Goal: Register for event/course: Sign up to attend an event or enroll in a course

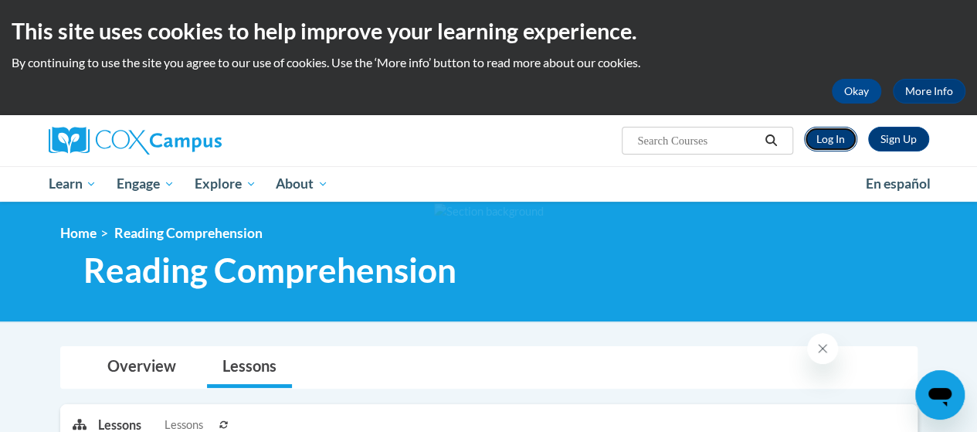
click at [831, 138] on link "Log In" at bounding box center [830, 139] width 53 height 25
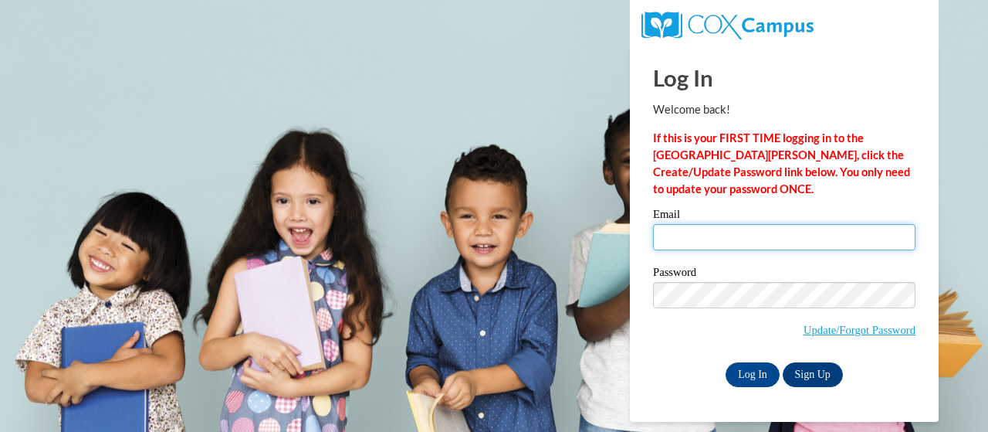
click at [687, 235] on input "Email" at bounding box center [784, 237] width 262 height 26
type input "huserj@ripon.k12.wi.us"
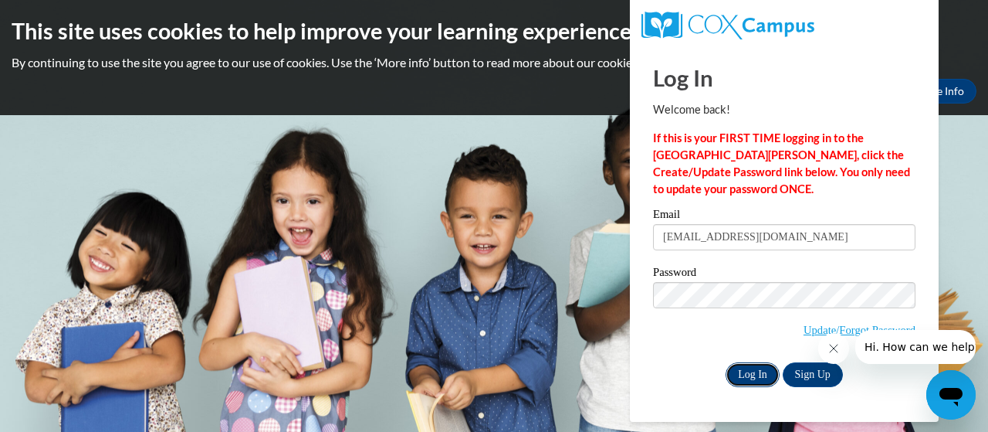
click at [763, 374] on input "Log In" at bounding box center [753, 374] width 54 height 25
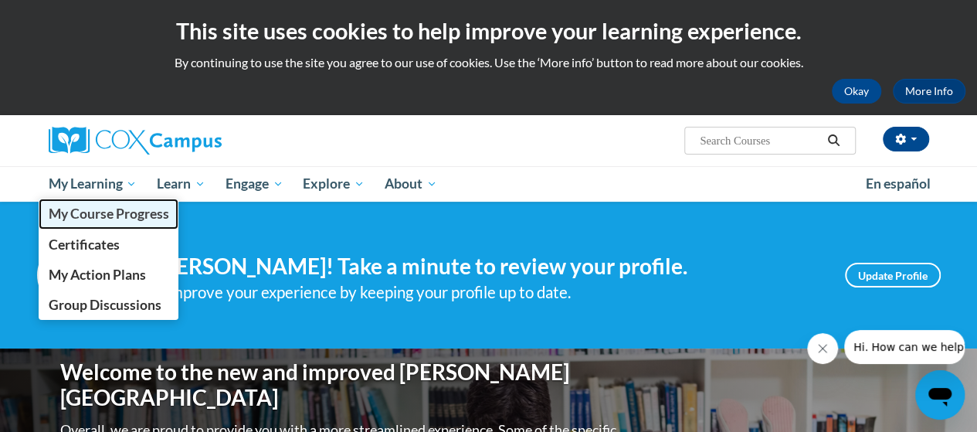
click at [79, 221] on span "My Course Progress" at bounding box center [108, 213] width 120 height 16
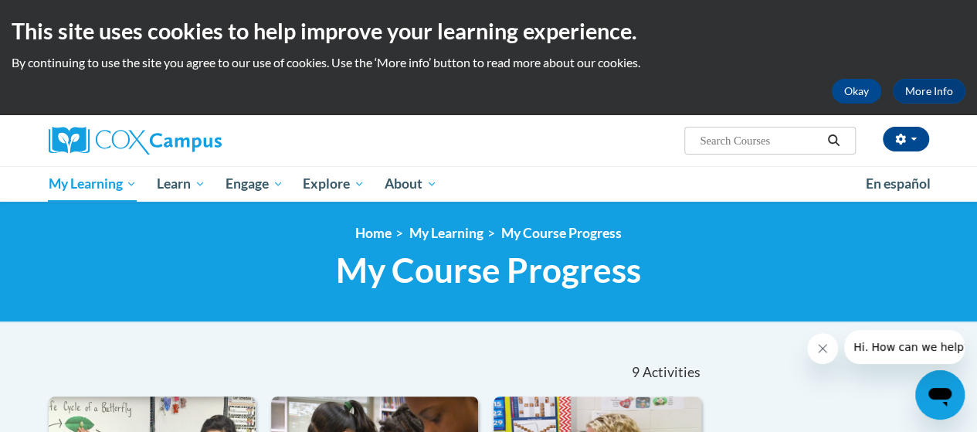
click at [763, 136] on input "Search..." at bounding box center [760, 140] width 124 height 19
type input "RtI"
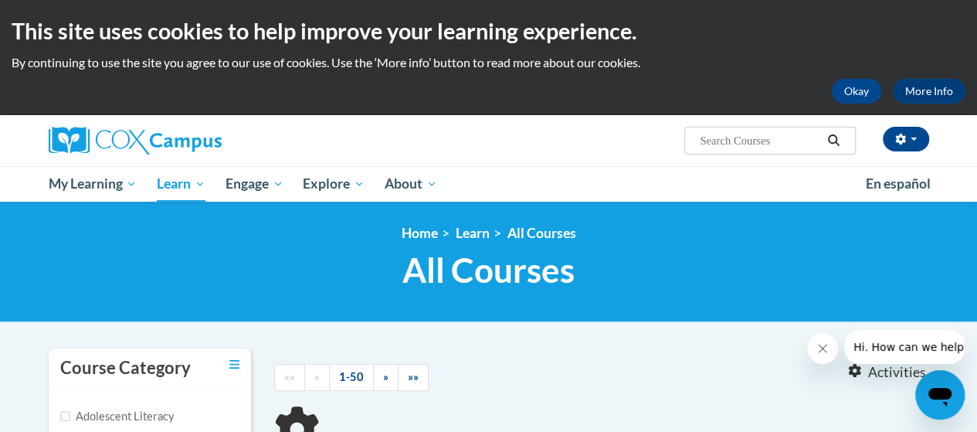
type input "RtI"
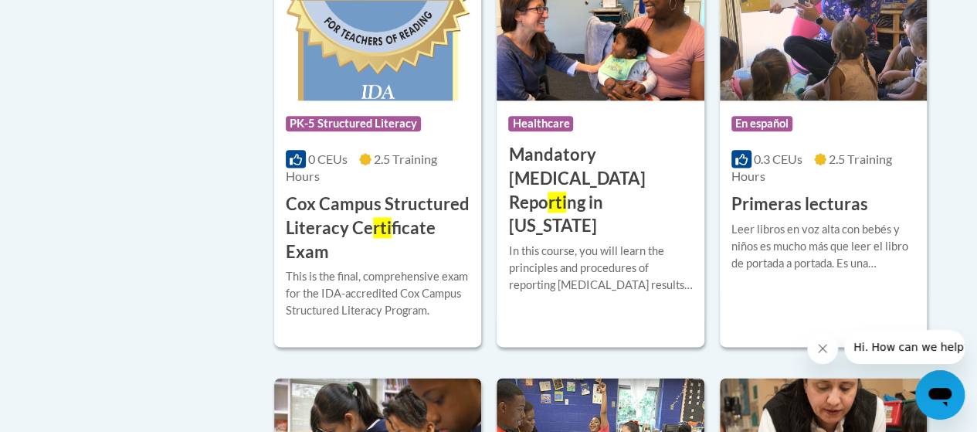
scroll to position [931, 0]
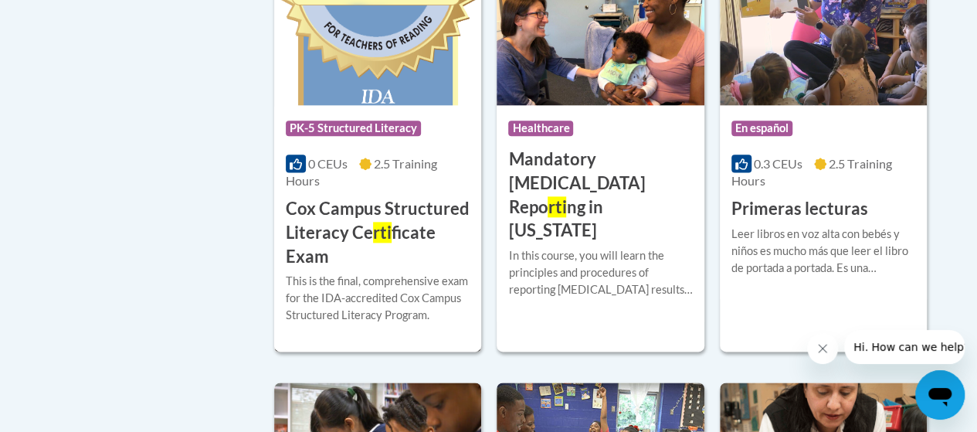
click at [378, 234] on span "rti" at bounding box center [382, 232] width 19 height 21
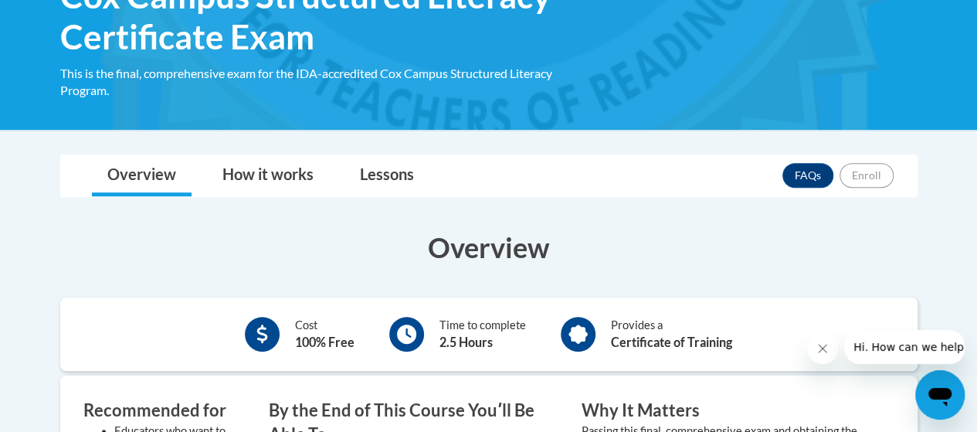
scroll to position [281, 0]
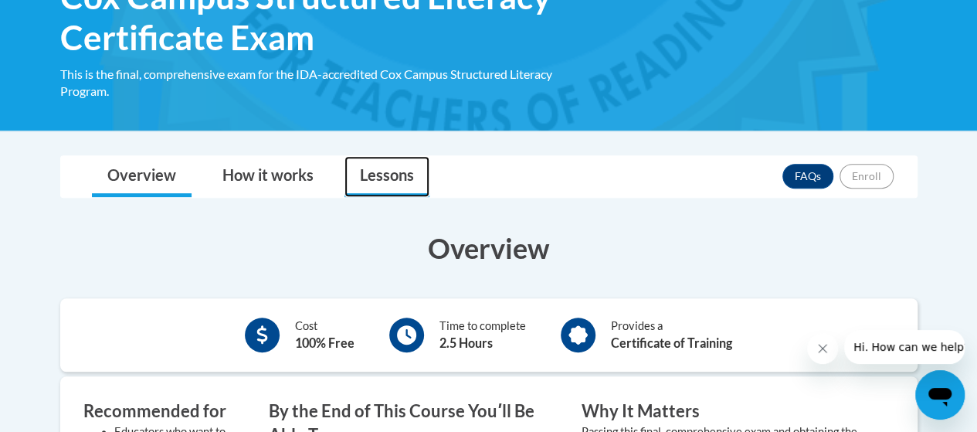
click at [391, 171] on link "Lessons" at bounding box center [386, 176] width 85 height 41
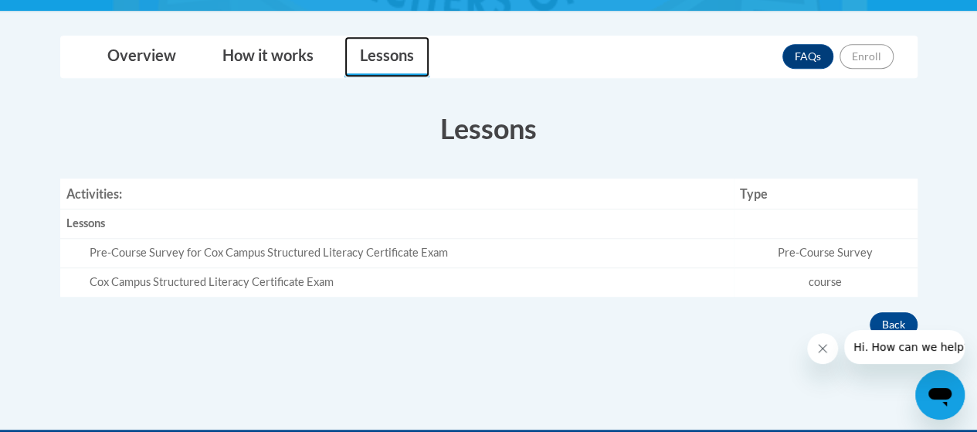
scroll to position [401, 0]
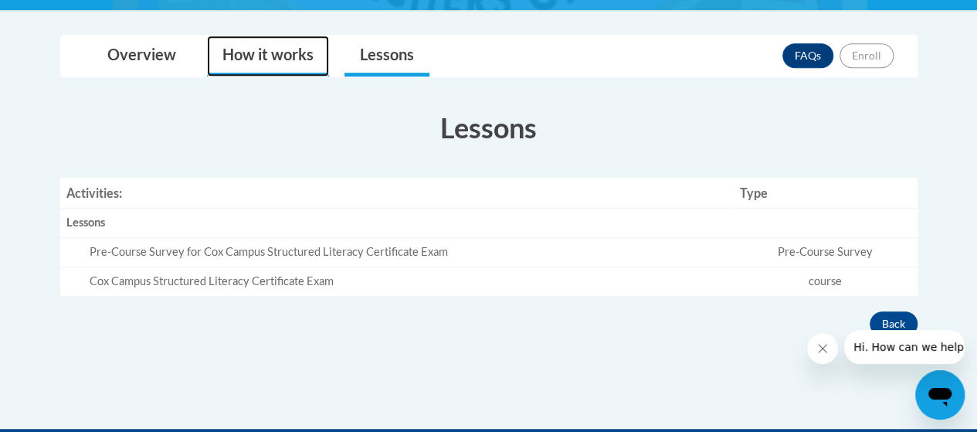
click at [284, 71] on link "How it works" at bounding box center [268, 56] width 122 height 41
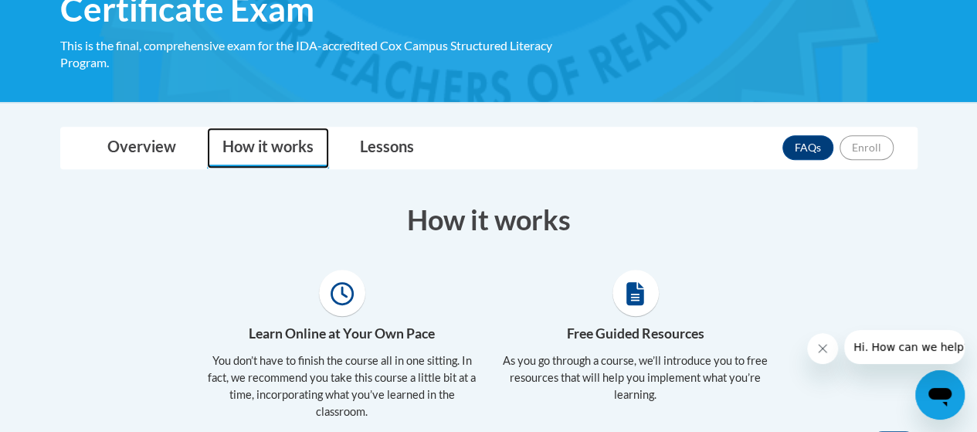
scroll to position [306, 0]
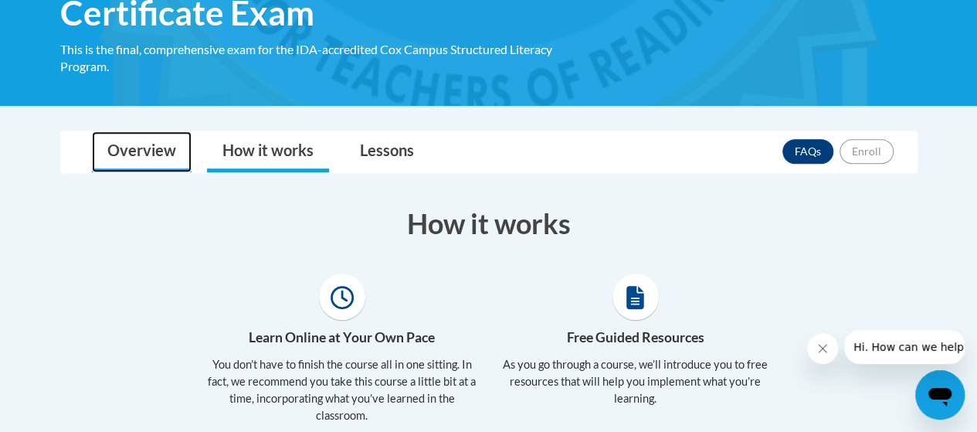
click at [137, 149] on link "Overview" at bounding box center [142, 151] width 100 height 41
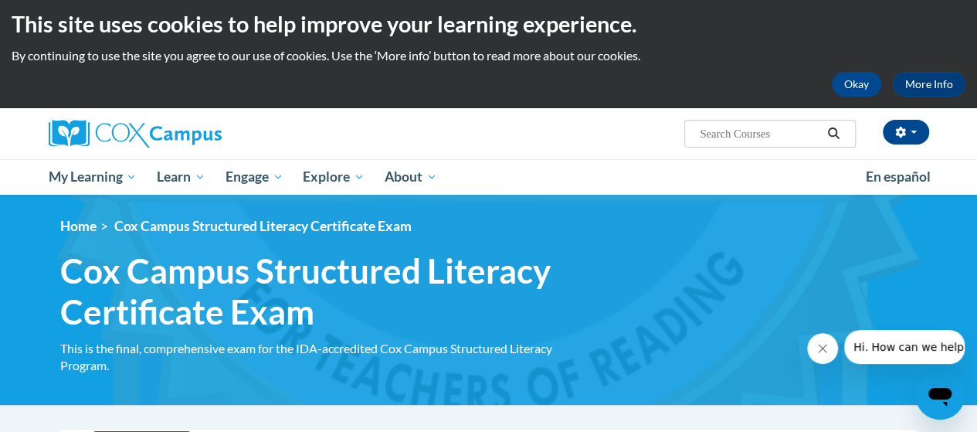
scroll to position [0, 0]
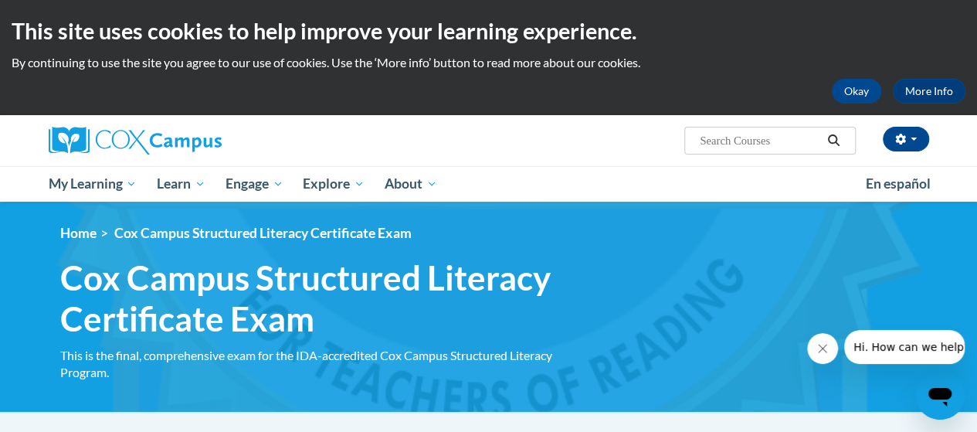
click at [733, 149] on input "Search..." at bounding box center [760, 140] width 124 height 19
type input "act 20"
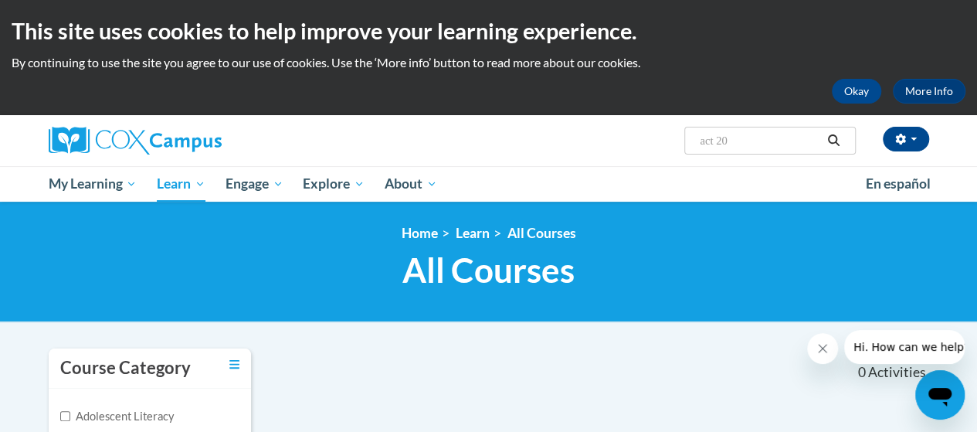
drag, startPoint x: 750, startPoint y: 135, endPoint x: 631, endPoint y: 146, distance: 120.1
click at [631, 146] on div "Jessica Huser (America/Chicago UTC-05:00) My Profile Inbox My Transcripts Log O…" at bounding box center [639, 134] width 602 height 39
type input "Response to Intervention"
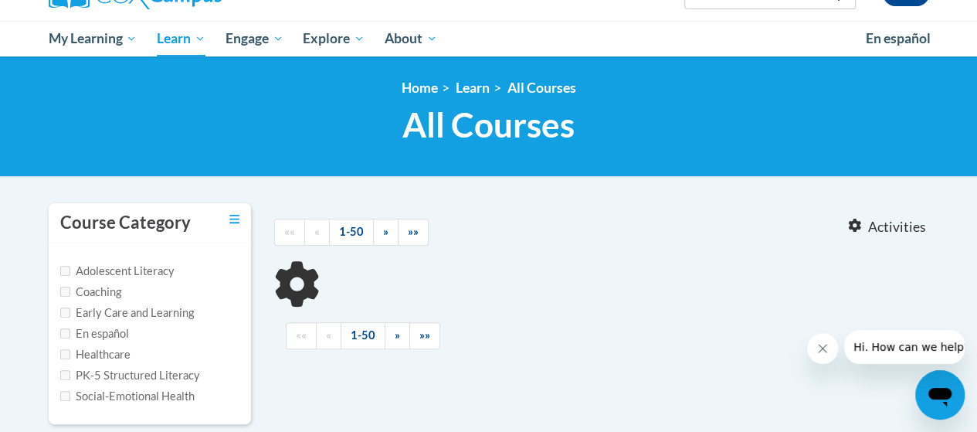
type input "Response to Intervention"
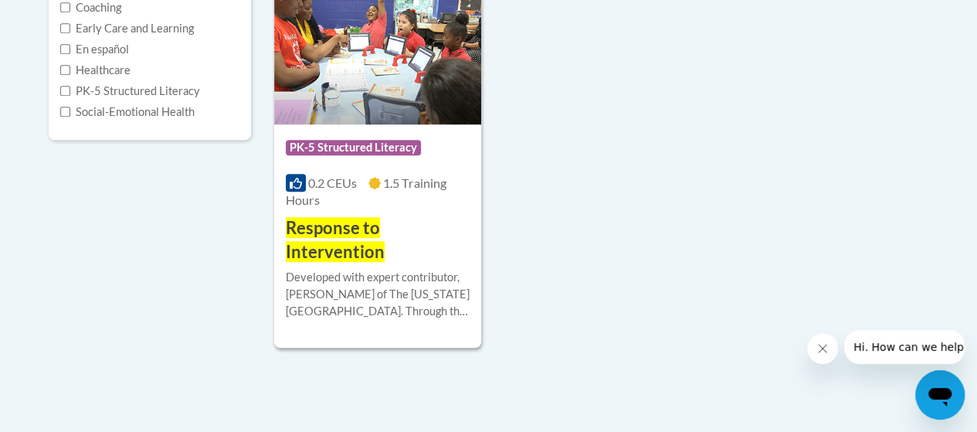
scroll to position [456, 0]
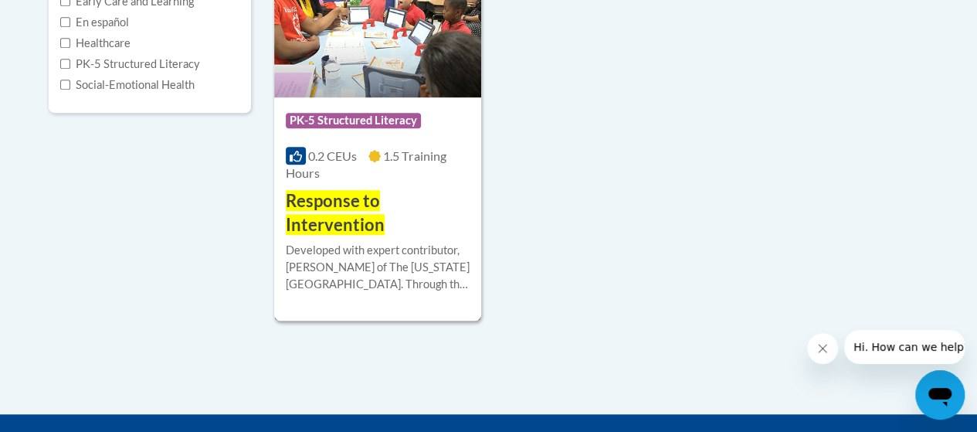
click at [332, 205] on span "Response to Intervention" at bounding box center [335, 212] width 99 height 45
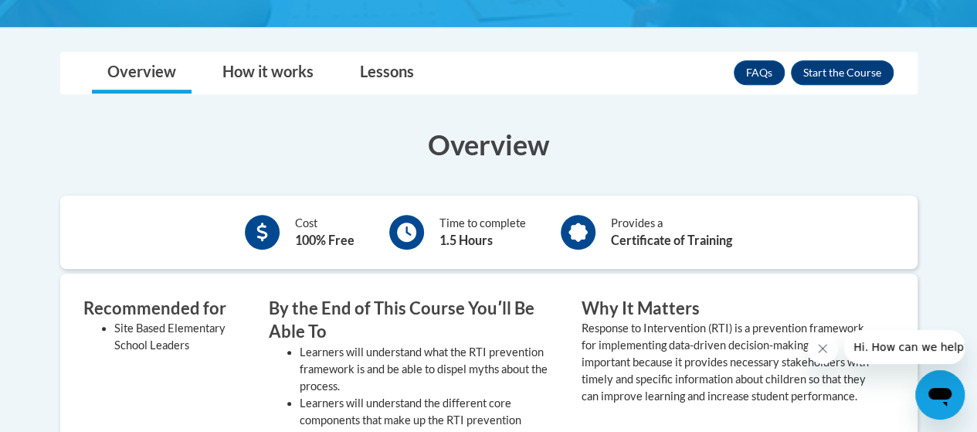
scroll to position [415, 0]
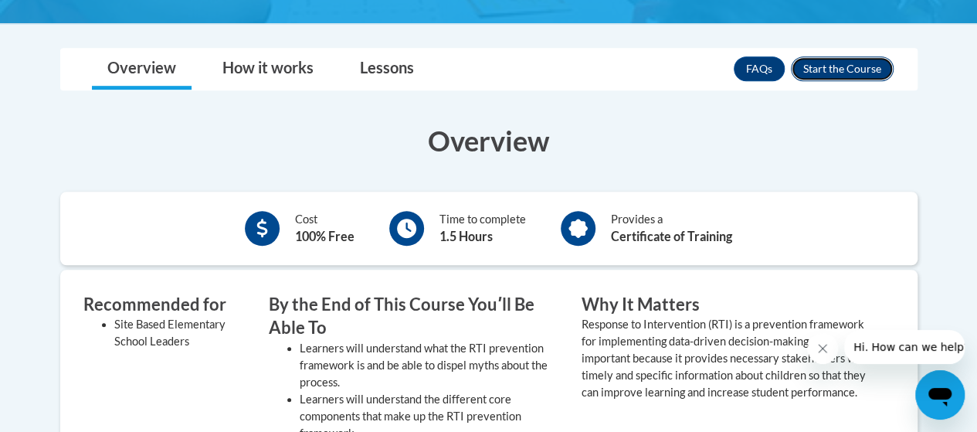
click at [828, 66] on button "Enroll" at bounding box center [842, 68] width 103 height 25
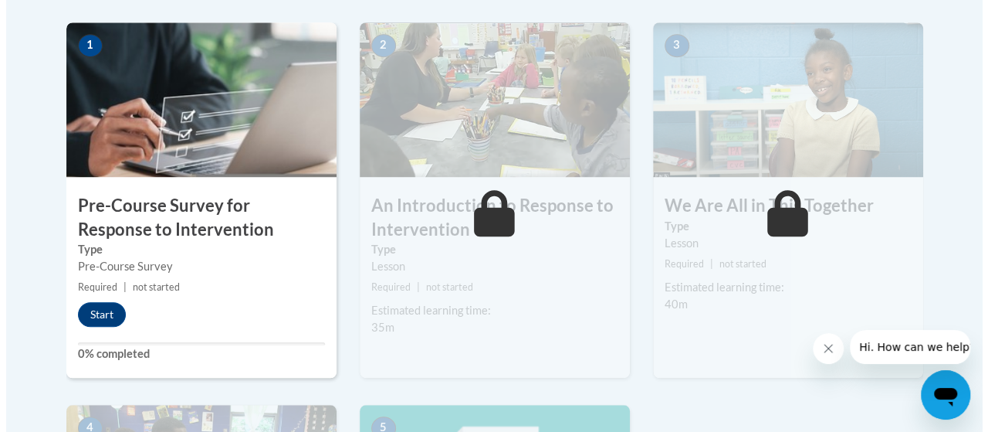
scroll to position [497, 0]
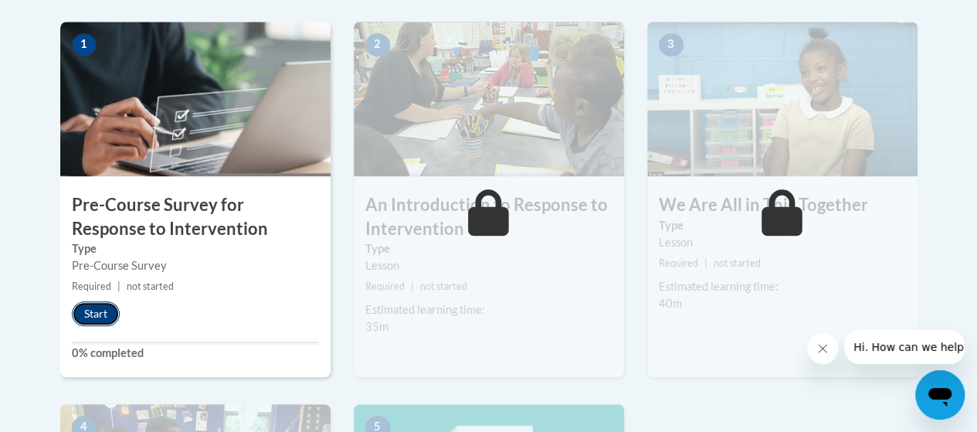
click at [80, 313] on button "Start" at bounding box center [96, 313] width 48 height 25
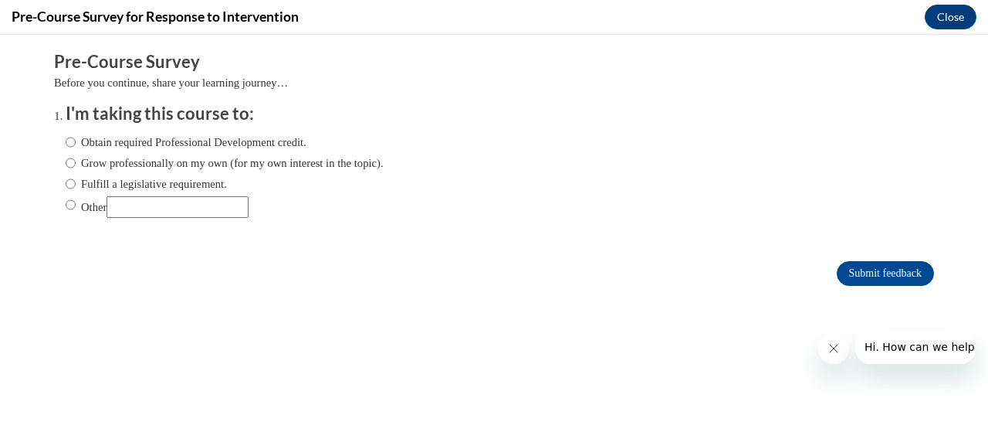
scroll to position [0, 0]
click at [202, 183] on label "Fulfill a legislative requirement." at bounding box center [146, 183] width 161 height 17
click at [76, 183] on input "Fulfill a legislative requirement." at bounding box center [71, 183] width 10 height 17
radio input "true"
click at [841, 280] on input "Submit feedback" at bounding box center [885, 273] width 97 height 25
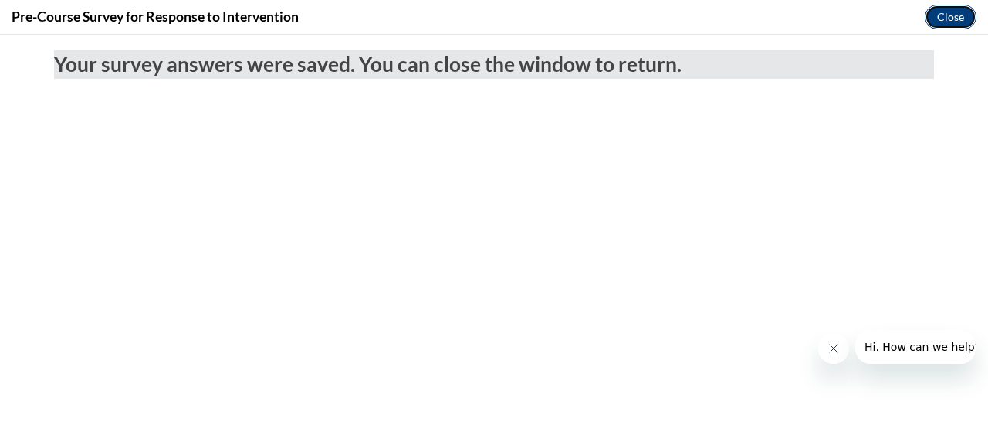
click at [933, 22] on button "Close" at bounding box center [951, 17] width 52 height 25
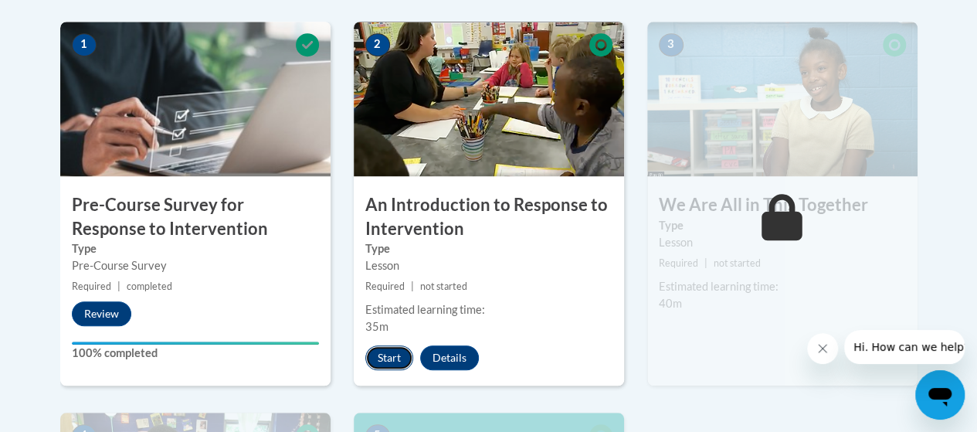
click at [389, 357] on button "Start" at bounding box center [389, 357] width 48 height 25
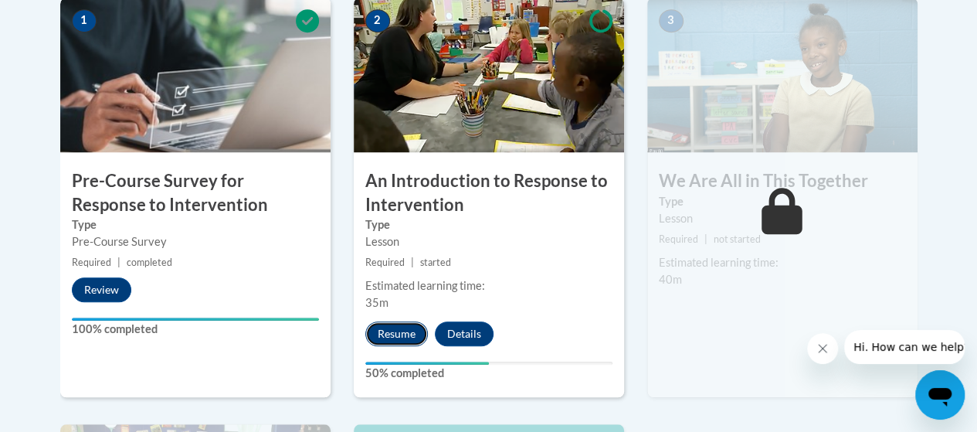
click at [395, 328] on button "Resume" at bounding box center [396, 333] width 63 height 25
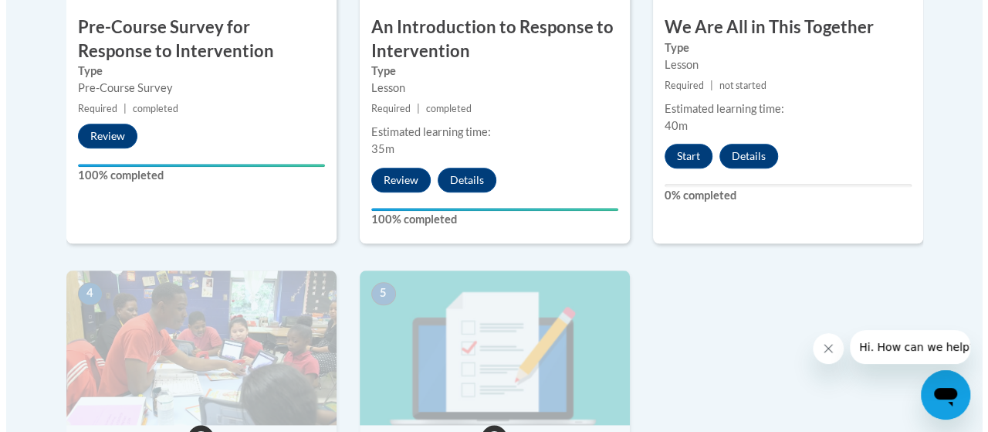
scroll to position [747, 0]
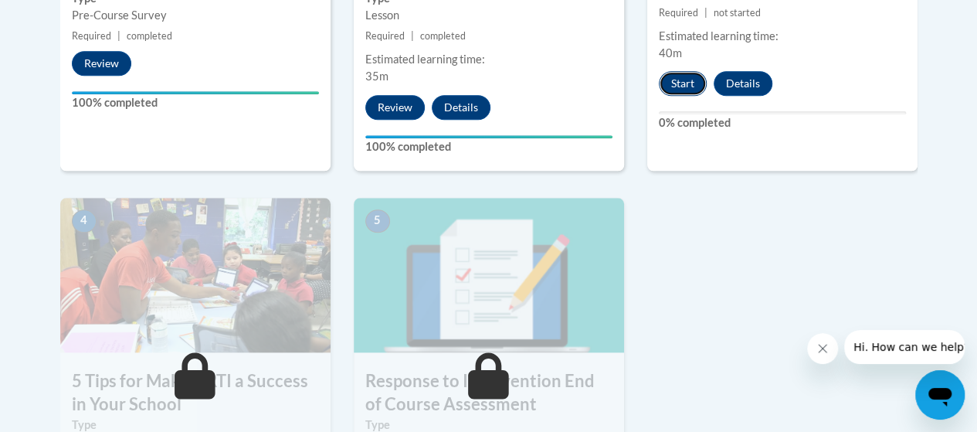
click at [679, 80] on button "Start" at bounding box center [682, 83] width 48 height 25
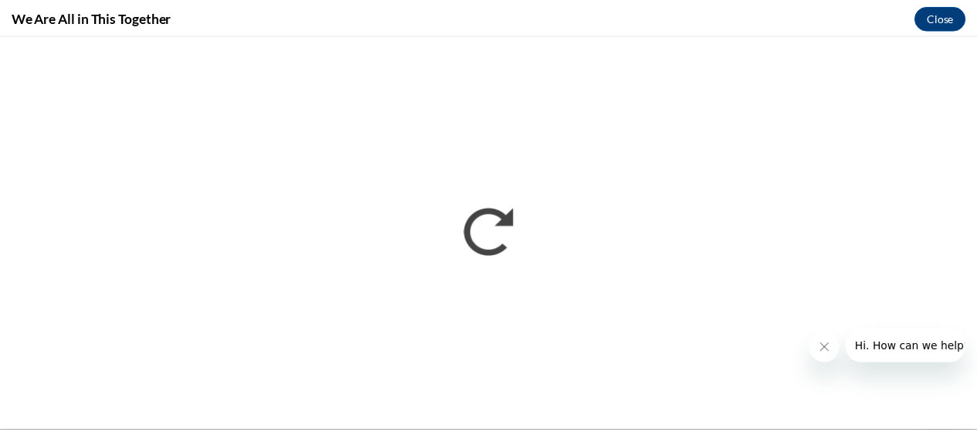
scroll to position [0, 0]
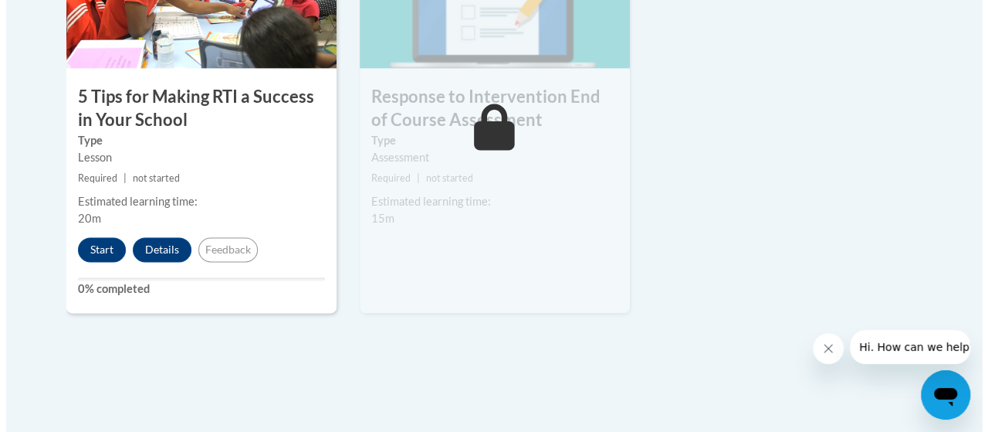
scroll to position [1060, 0]
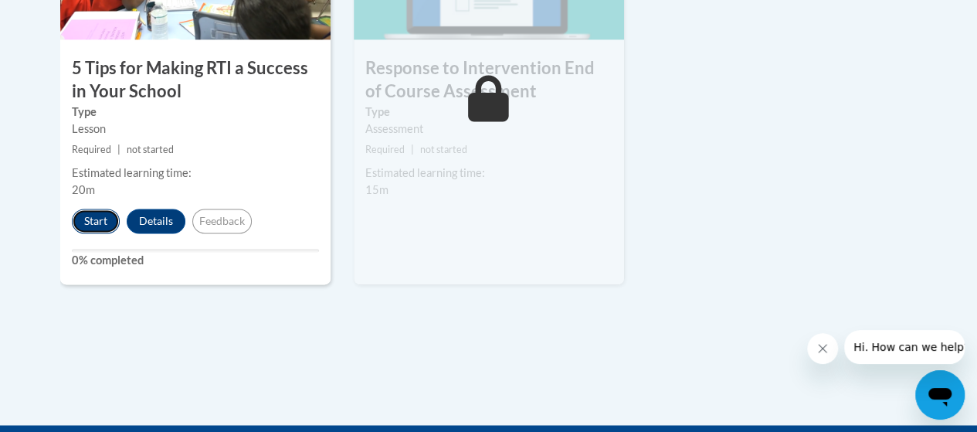
click at [96, 221] on button "Start" at bounding box center [96, 220] width 48 height 25
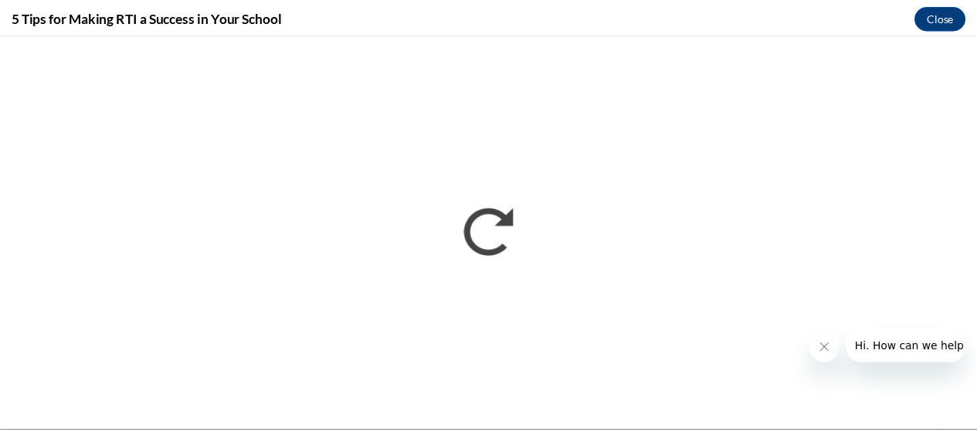
scroll to position [0, 0]
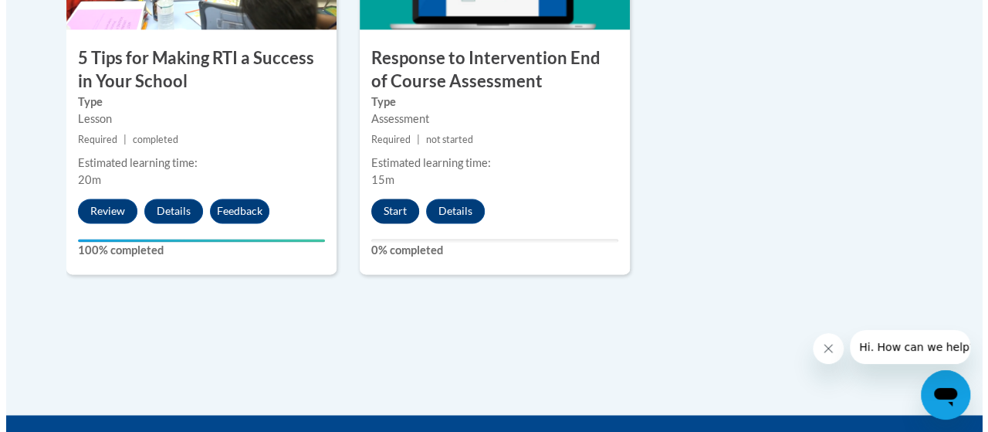
scroll to position [1071, 0]
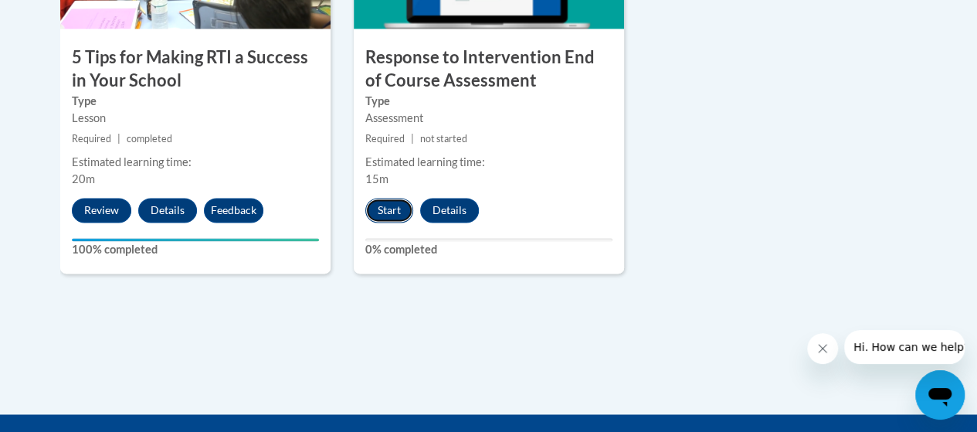
click at [392, 209] on button "Start" at bounding box center [389, 210] width 48 height 25
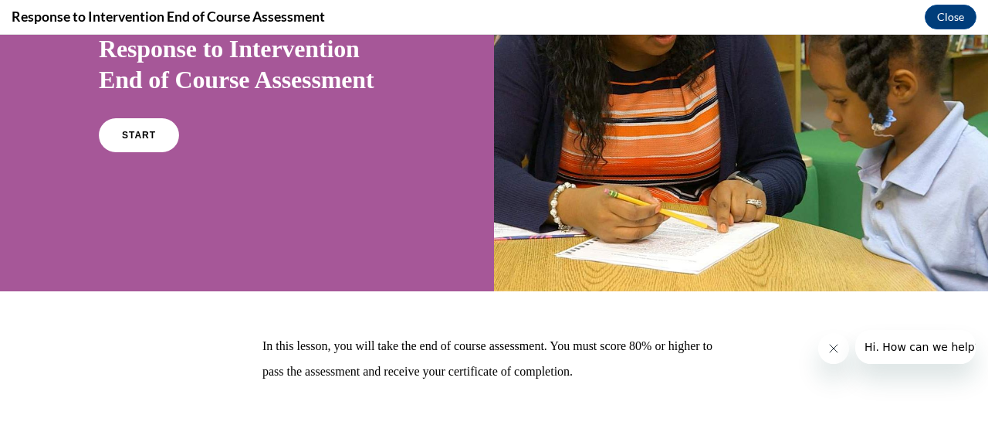
scroll to position [179, 0]
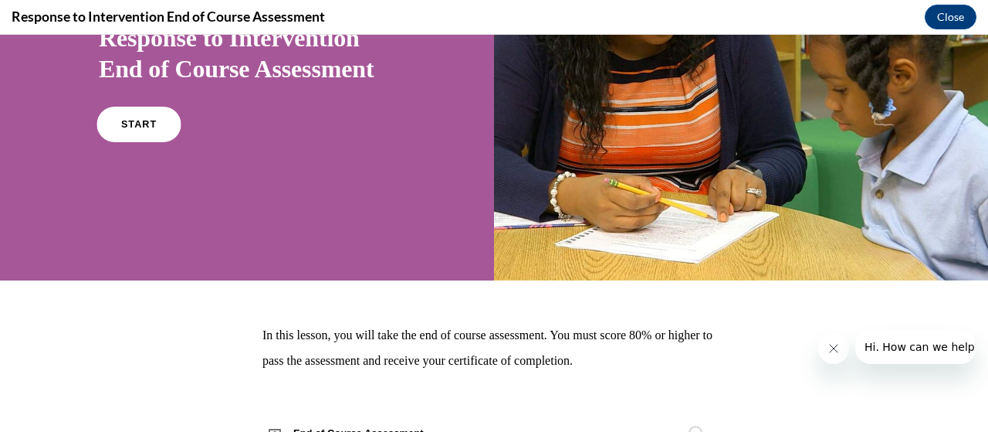
click at [131, 122] on span "START" at bounding box center [139, 125] width 36 height 12
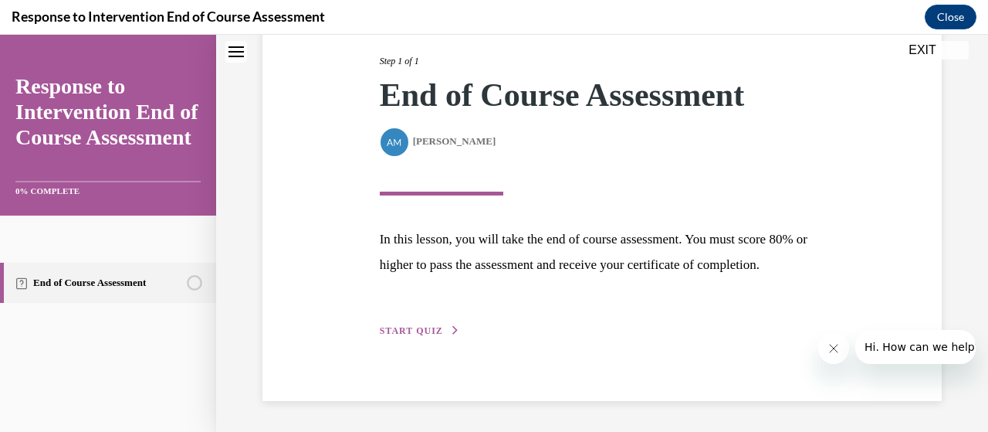
scroll to position [220, 0]
click at [418, 329] on span "START QUIZ" at bounding box center [411, 330] width 63 height 11
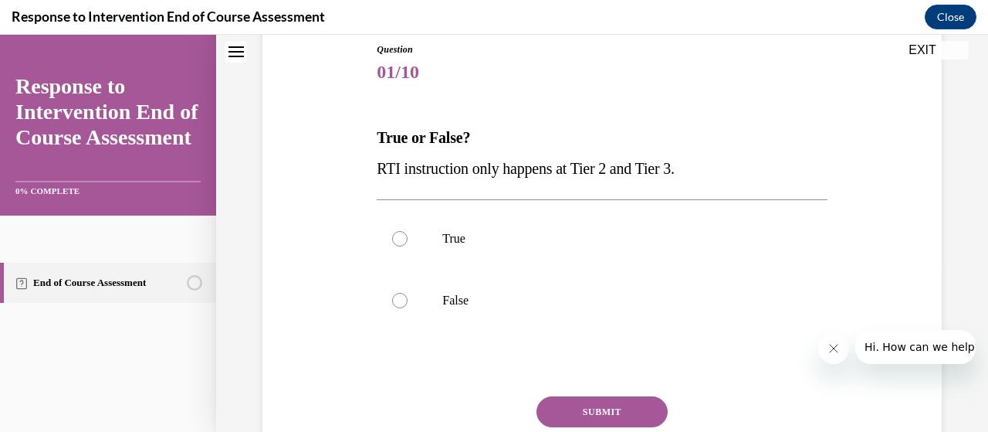
scroll to position [173, 0]
click at [513, 305] on p "False" at bounding box center [615, 299] width 346 height 15
click at [408, 305] on input "False" at bounding box center [399, 299] width 15 height 15
radio input "true"
click at [578, 414] on button "SUBMIT" at bounding box center [602, 410] width 131 height 31
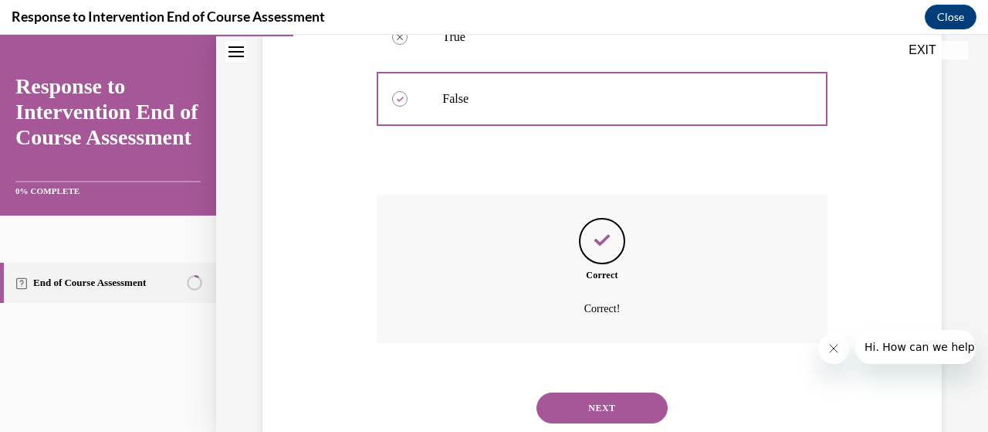
scroll to position [418, 0]
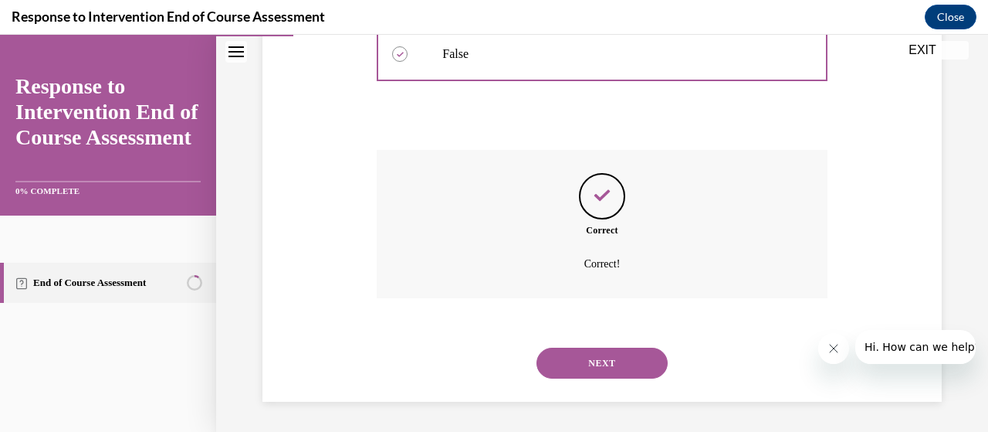
click at [589, 356] on button "NEXT" at bounding box center [602, 362] width 131 height 31
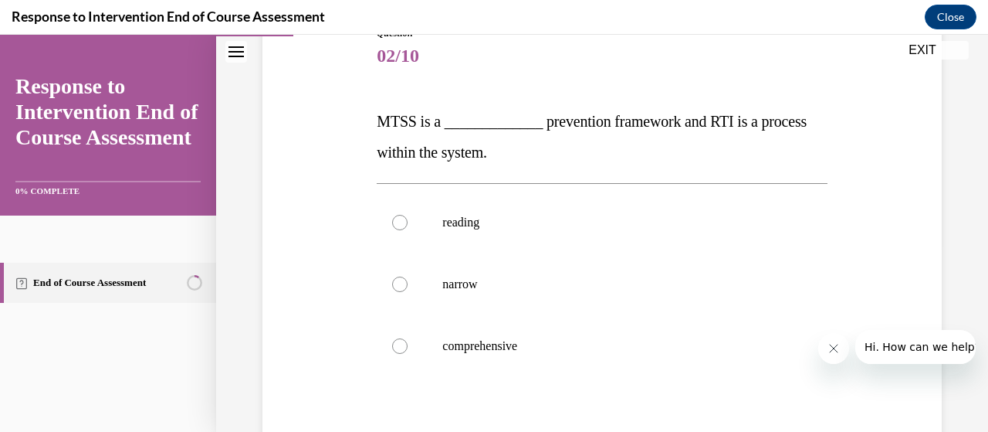
scroll to position [195, 0]
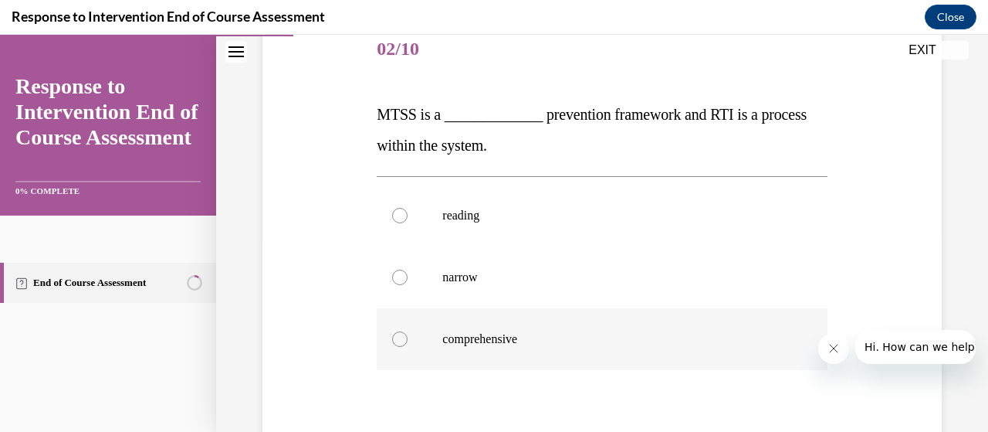
click at [528, 340] on p "comprehensive" at bounding box center [615, 338] width 346 height 15
click at [408, 340] on input "comprehensive" at bounding box center [399, 338] width 15 height 15
radio input "true"
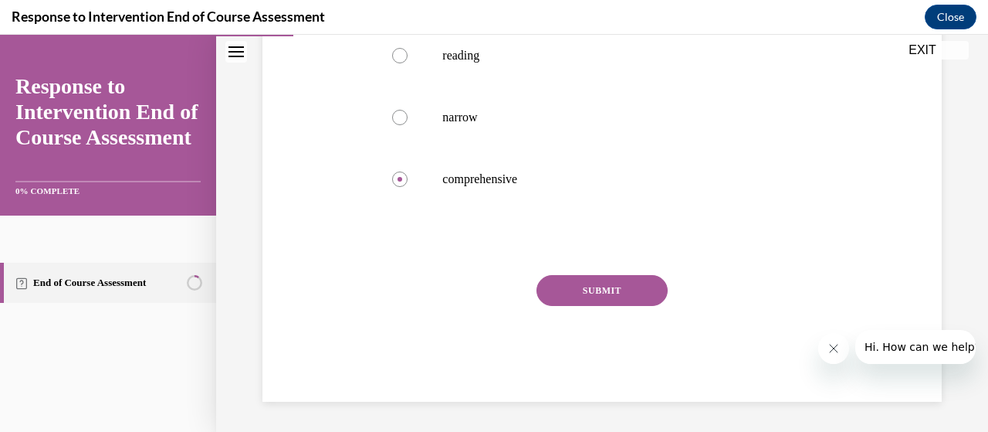
click at [601, 291] on button "SUBMIT" at bounding box center [602, 290] width 131 height 31
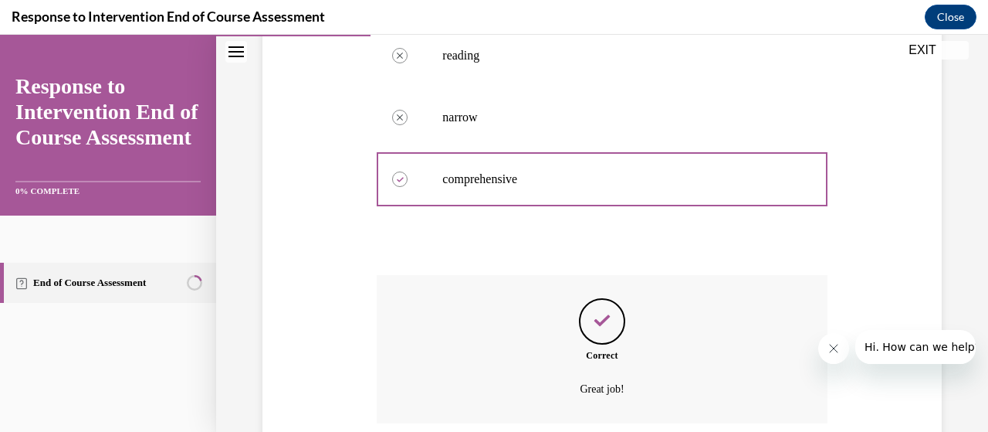
scroll to position [480, 0]
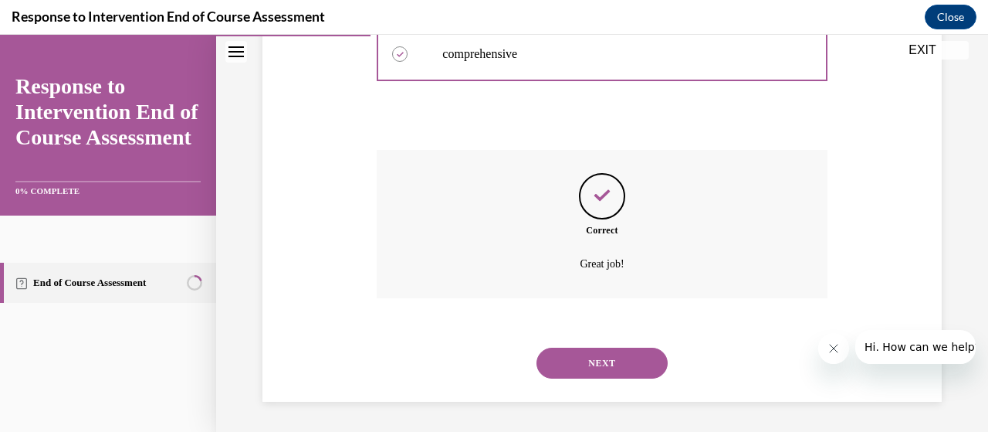
click at [567, 361] on button "NEXT" at bounding box center [602, 362] width 131 height 31
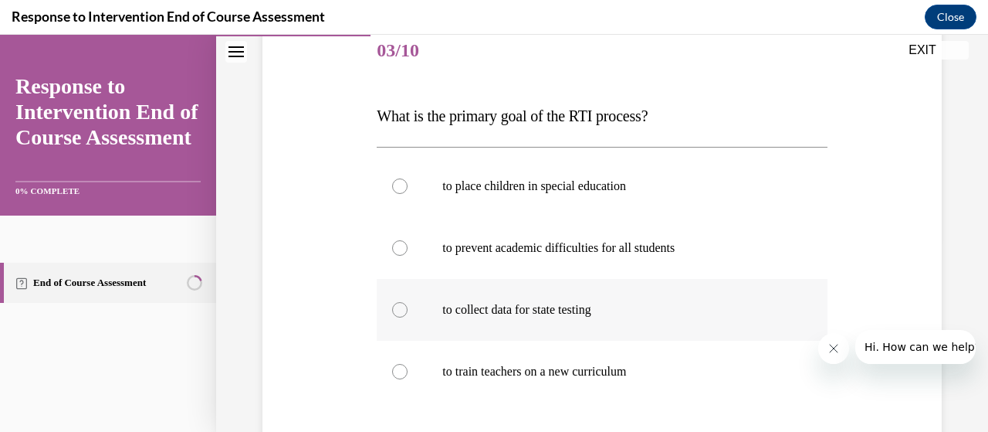
scroll to position [271, 0]
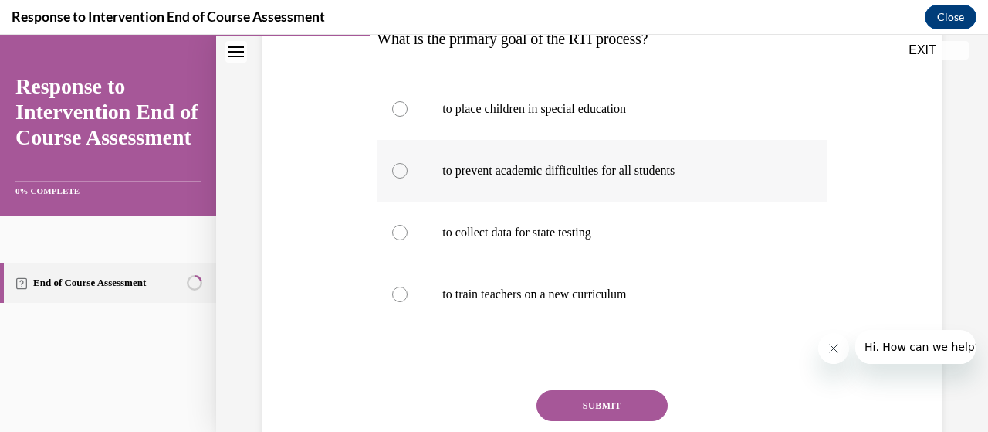
click at [587, 171] on p "to prevent academic difficulties for all students" at bounding box center [615, 170] width 346 height 15
click at [408, 171] on input "to prevent academic difficulties for all students" at bounding box center [399, 170] width 15 height 15
radio input "true"
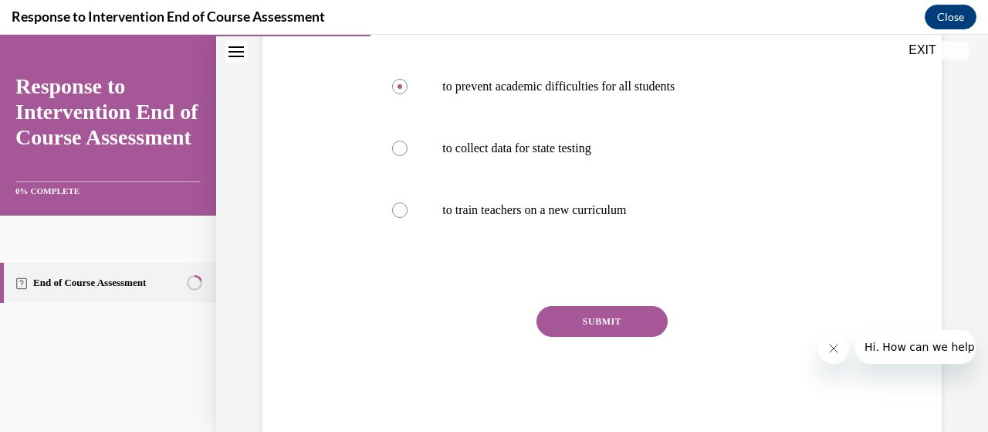
click at [608, 334] on button "SUBMIT" at bounding box center [602, 321] width 131 height 31
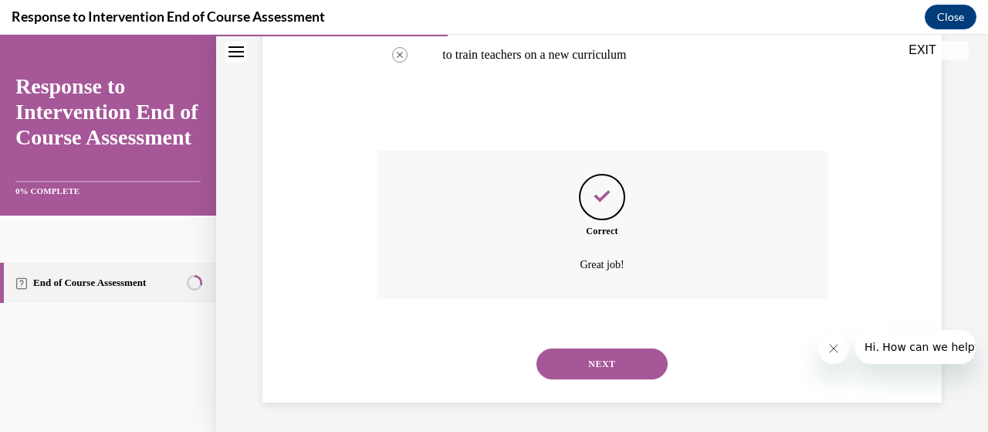
scroll to position [511, 0]
click at [600, 356] on button "NEXT" at bounding box center [602, 362] width 131 height 31
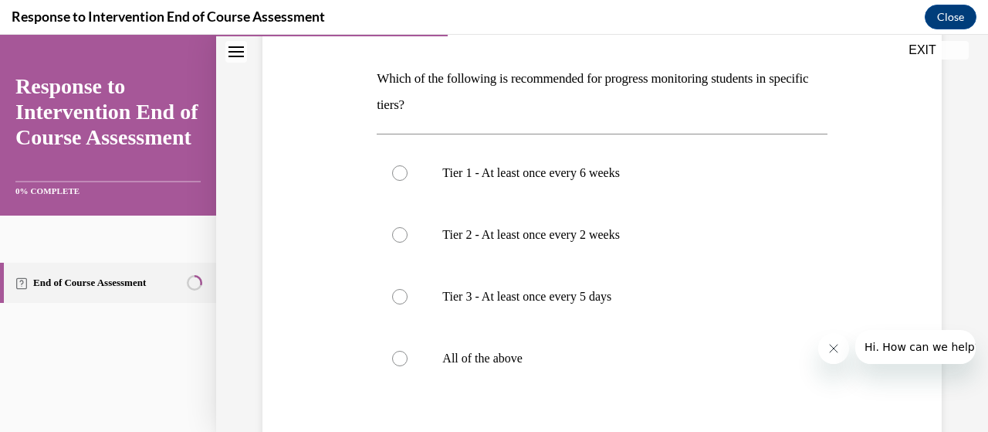
scroll to position [231, 0]
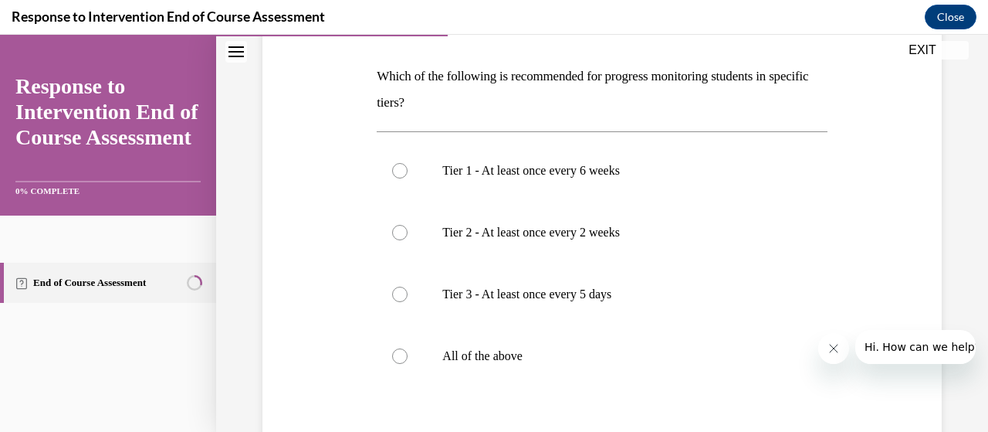
click at [600, 356] on p "All of the above" at bounding box center [615, 355] width 346 height 15
click at [408, 356] on input "All of the above" at bounding box center [399, 355] width 15 height 15
radio input "true"
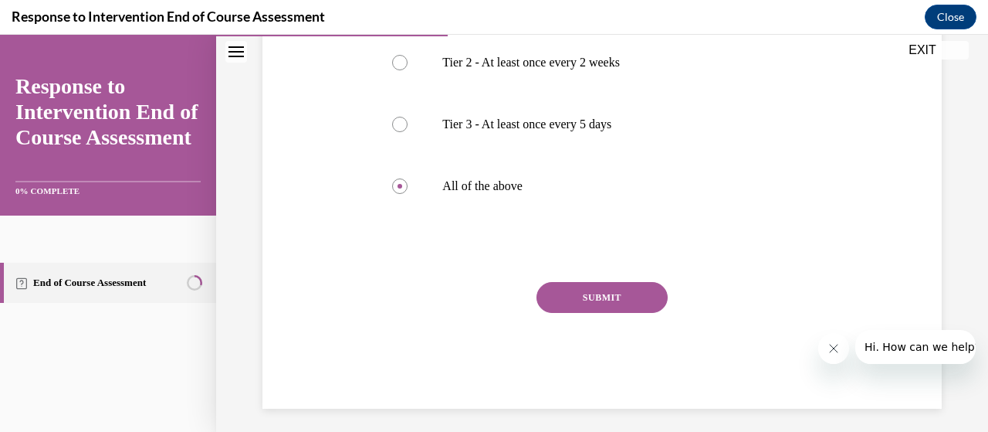
click at [610, 302] on button "SUBMIT" at bounding box center [602, 297] width 131 height 31
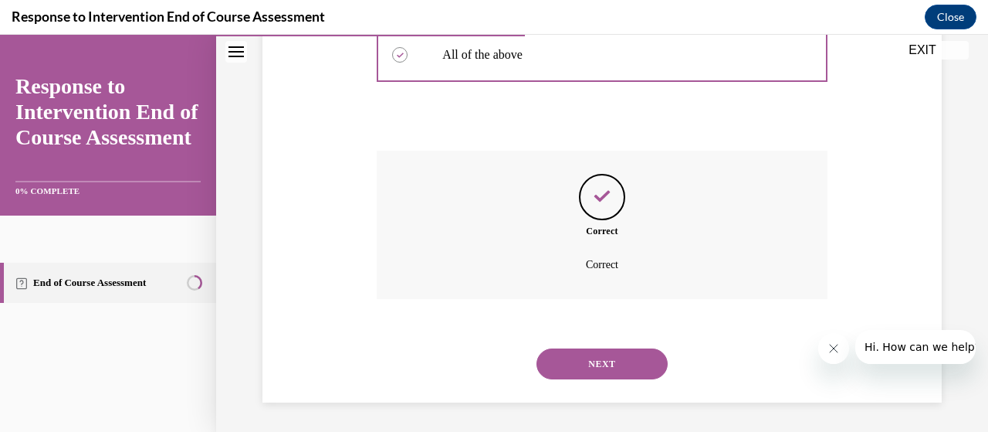
scroll to position [533, 0]
click at [595, 372] on button "NEXT" at bounding box center [602, 362] width 131 height 31
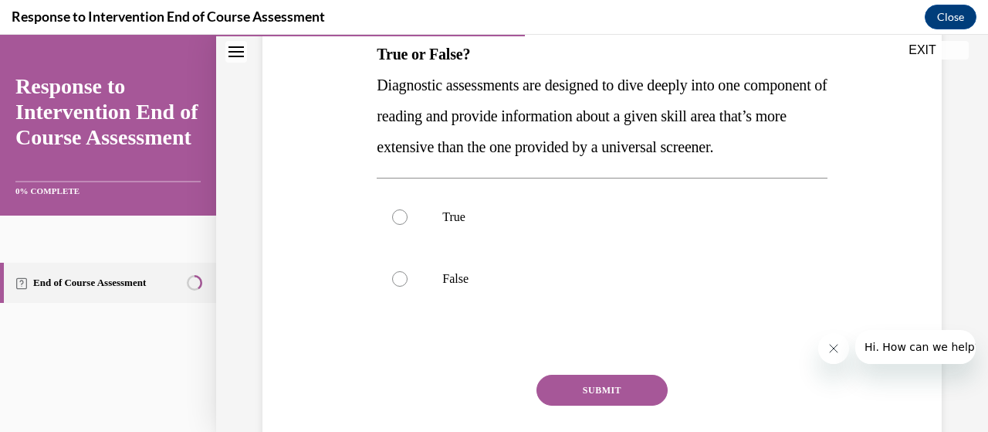
scroll to position [256, 0]
click at [559, 247] on label "True" at bounding box center [602, 216] width 450 height 62
click at [408, 224] on input "True" at bounding box center [399, 215] width 15 height 15
radio input "true"
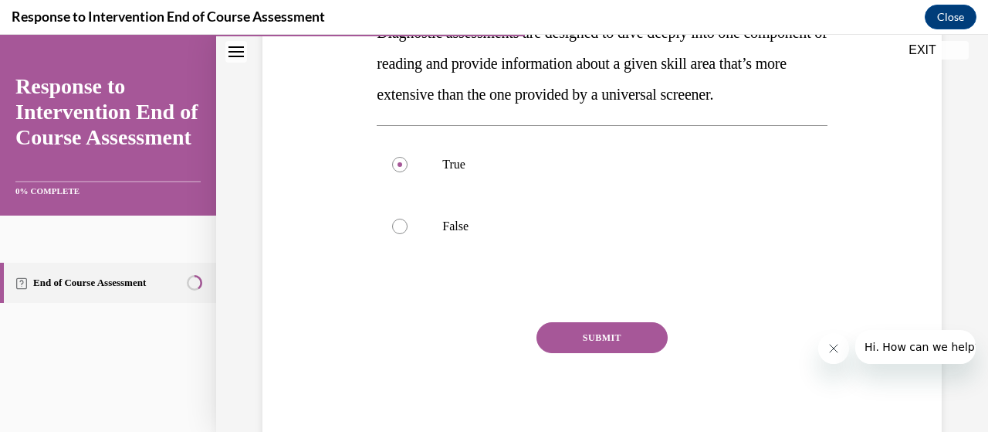
scroll to position [309, 0]
click at [591, 352] on button "SUBMIT" at bounding box center [602, 336] width 131 height 31
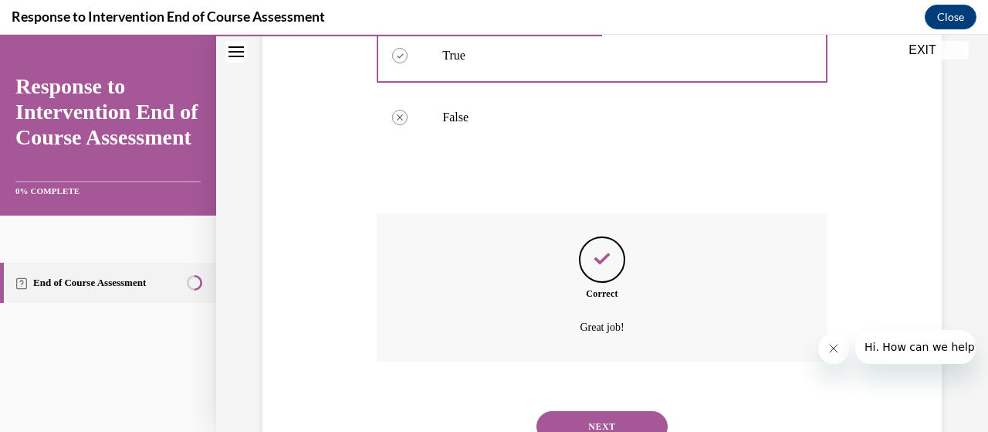
scroll to position [511, 0]
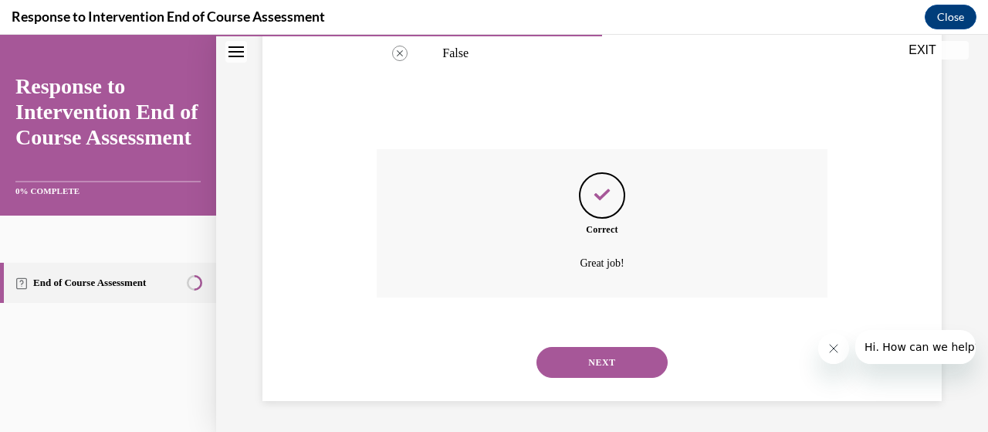
click at [594, 368] on button "NEXT" at bounding box center [602, 362] width 131 height 31
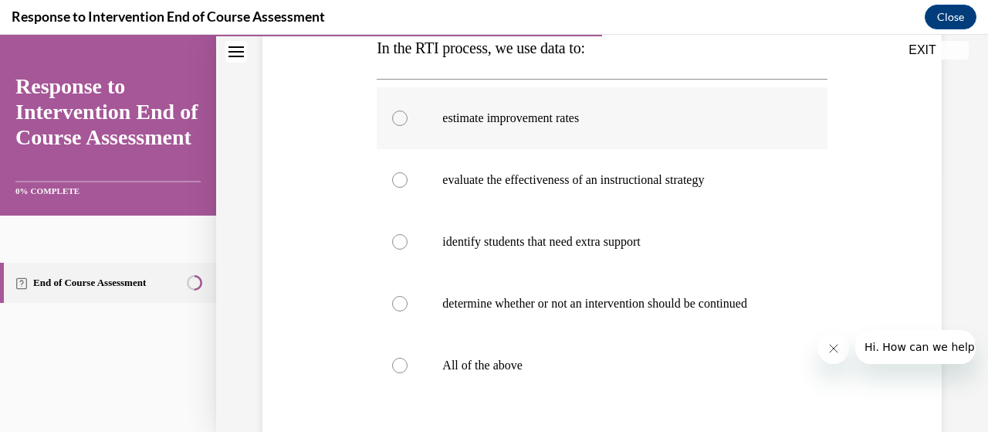
scroll to position [270, 0]
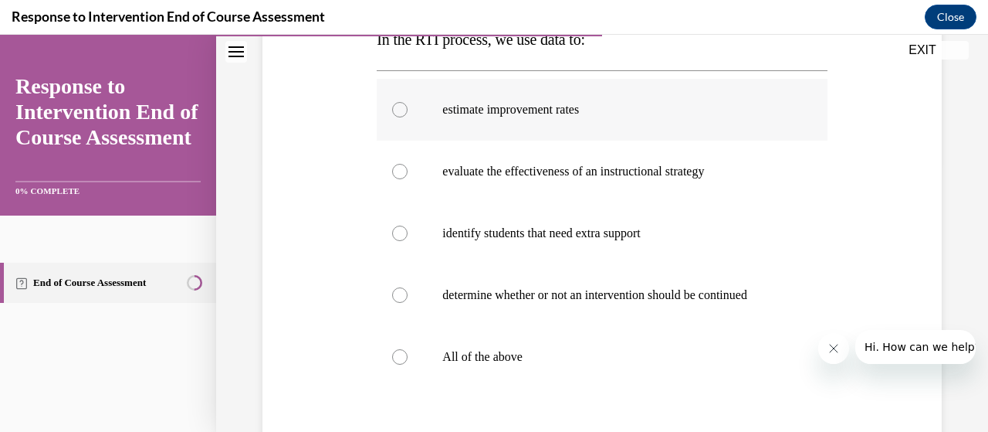
click at [610, 352] on p "All of the above" at bounding box center [615, 356] width 346 height 15
click at [408, 352] on input "All of the above" at bounding box center [399, 356] width 15 height 15
radio input "true"
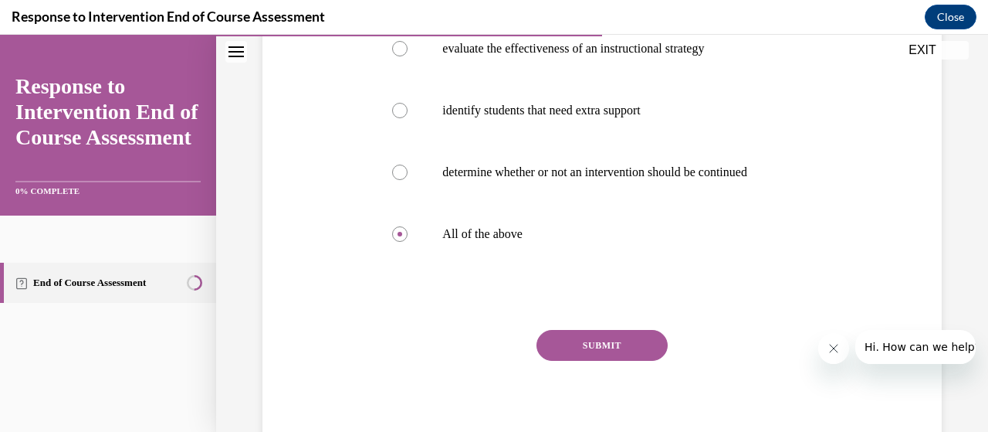
click at [604, 340] on button "SUBMIT" at bounding box center [602, 345] width 131 height 31
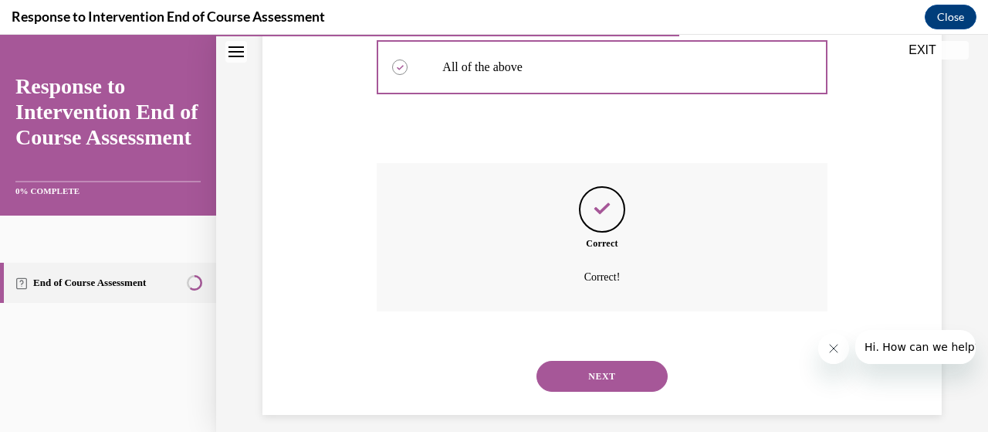
scroll to position [573, 0]
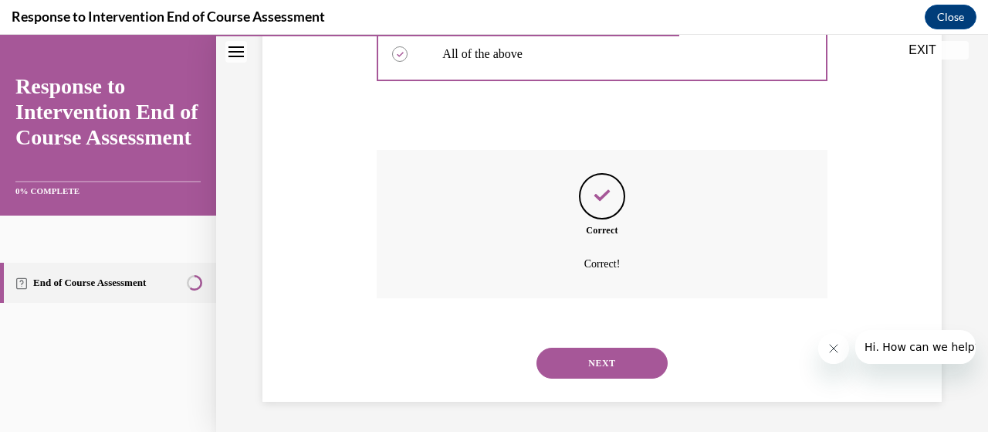
click at [610, 358] on button "NEXT" at bounding box center [602, 362] width 131 height 31
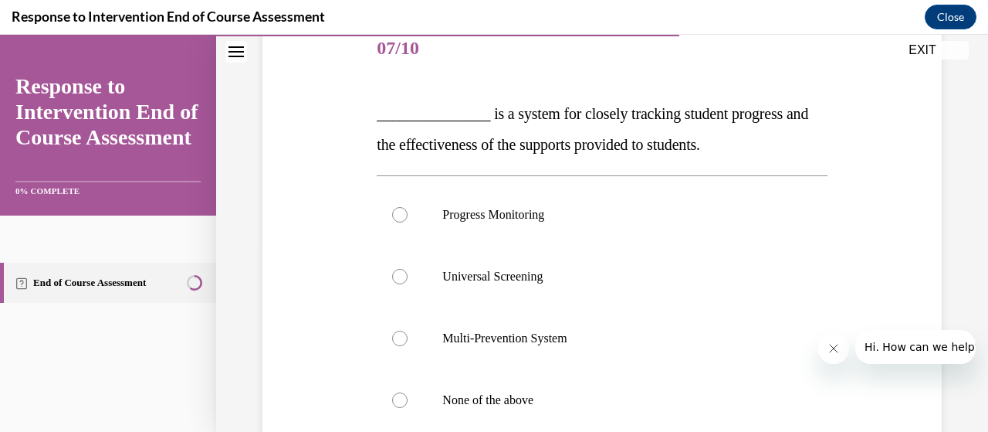
scroll to position [197, 0]
click at [527, 232] on label "Progress Monitoring" at bounding box center [602, 214] width 450 height 62
click at [408, 222] on input "Progress Monitoring" at bounding box center [399, 213] width 15 height 15
radio input "true"
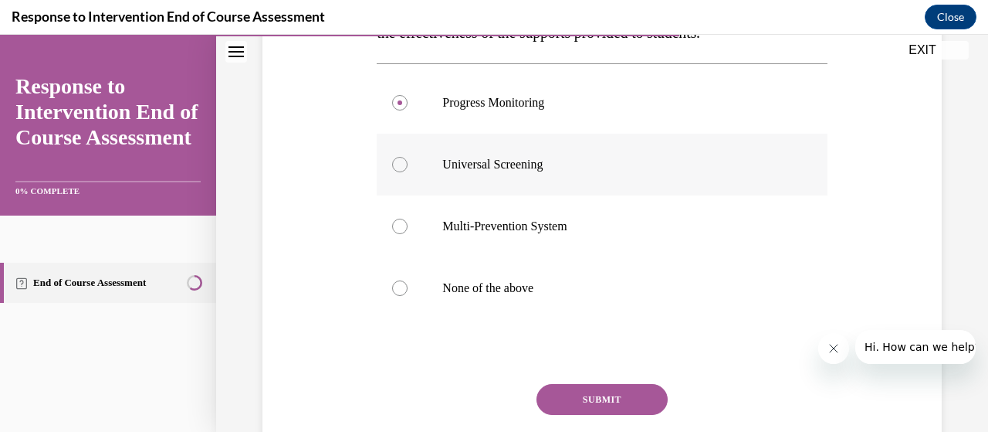
scroll to position [310, 0]
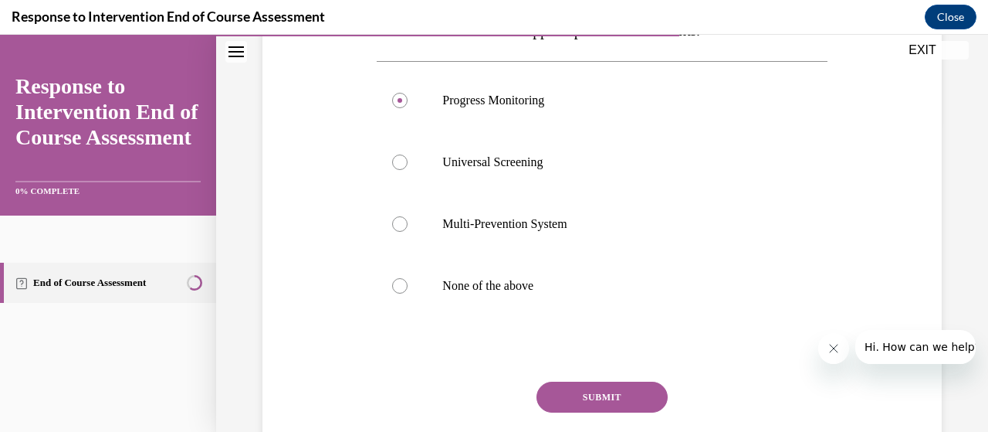
click at [590, 395] on button "SUBMIT" at bounding box center [602, 396] width 131 height 31
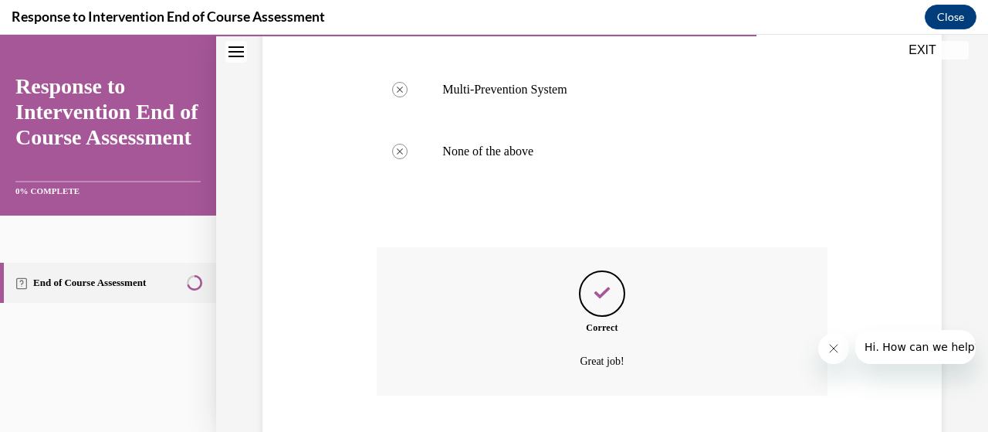
scroll to position [542, 0]
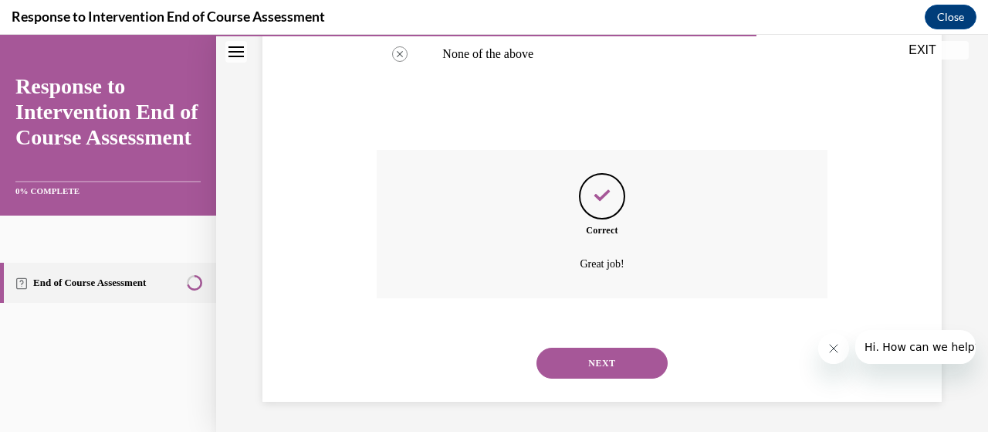
click at [562, 365] on button "NEXT" at bounding box center [602, 362] width 131 height 31
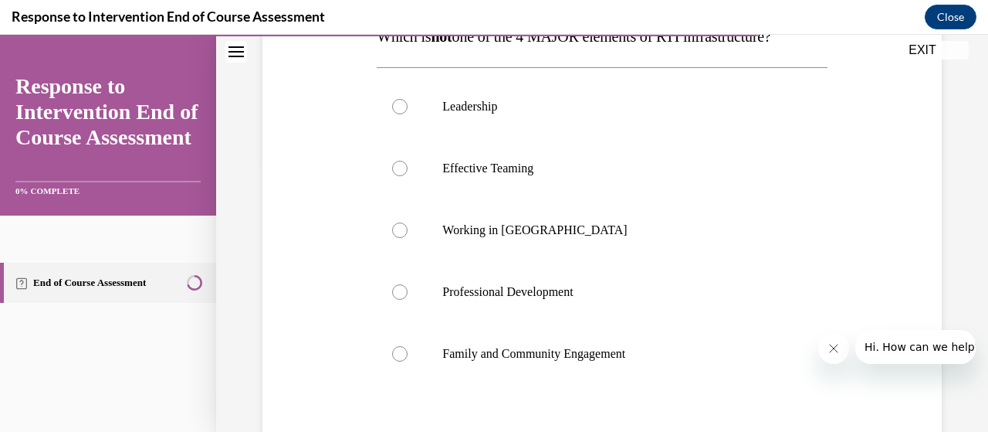
scroll to position [275, 0]
click at [508, 218] on label "Working in Silos" at bounding box center [602, 229] width 450 height 62
click at [408, 221] on input "Working in Silos" at bounding box center [399, 228] width 15 height 15
radio input "true"
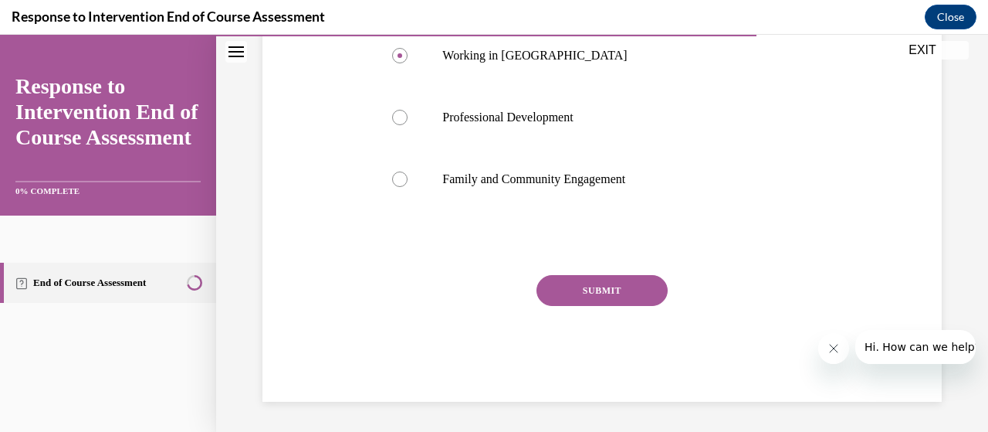
click at [570, 297] on button "SUBMIT" at bounding box center [602, 290] width 131 height 31
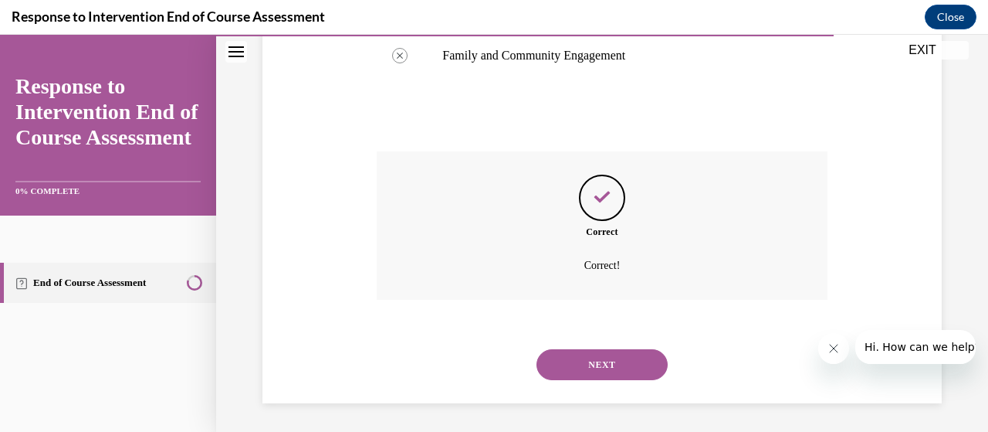
scroll to position [573, 0]
click at [564, 347] on button "NEXT" at bounding box center [602, 362] width 131 height 31
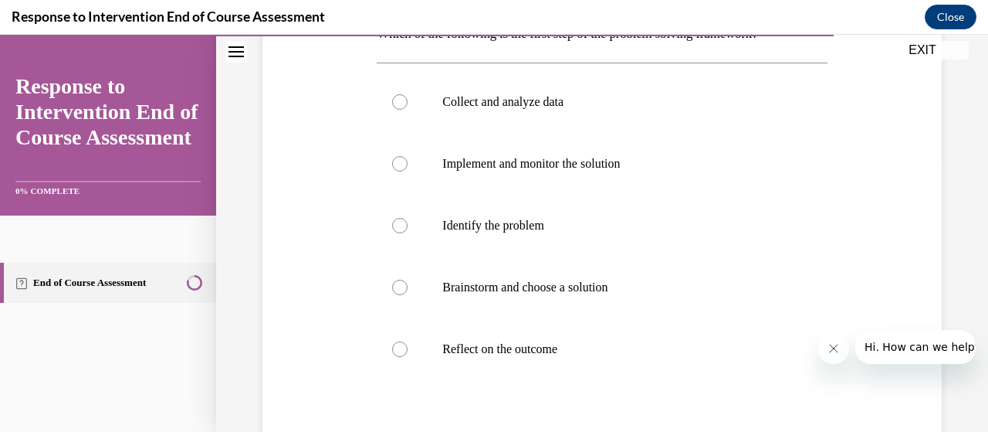
scroll to position [274, 0]
click at [555, 93] on p "Collect and analyze data" at bounding box center [615, 100] width 346 height 15
click at [408, 93] on input "Collect and analyze data" at bounding box center [399, 100] width 15 height 15
radio input "true"
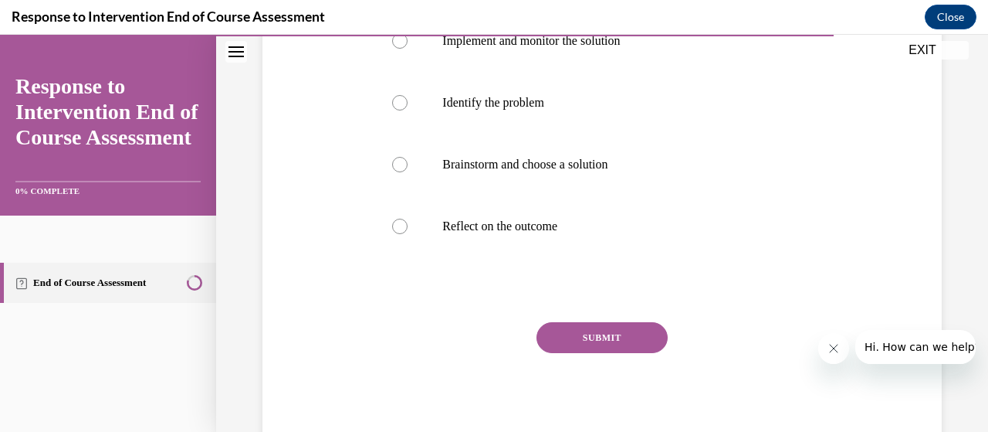
click at [611, 334] on button "SUBMIT" at bounding box center [602, 337] width 131 height 31
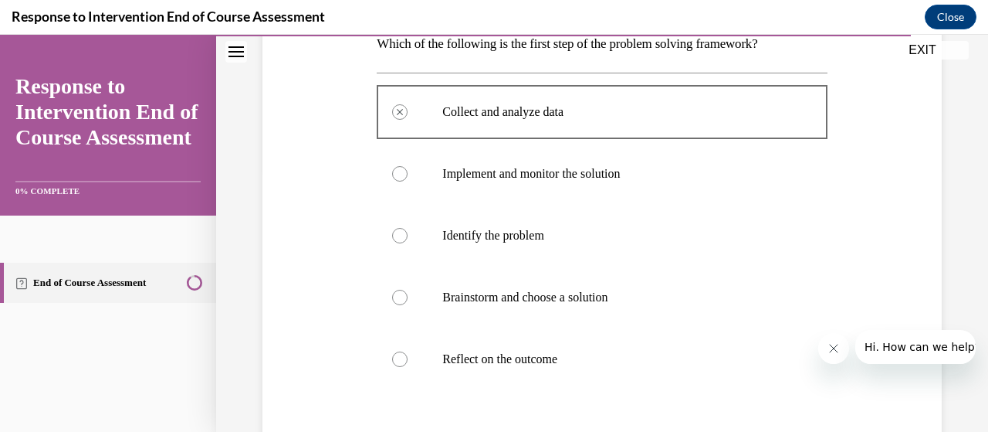
scroll to position [265, 0]
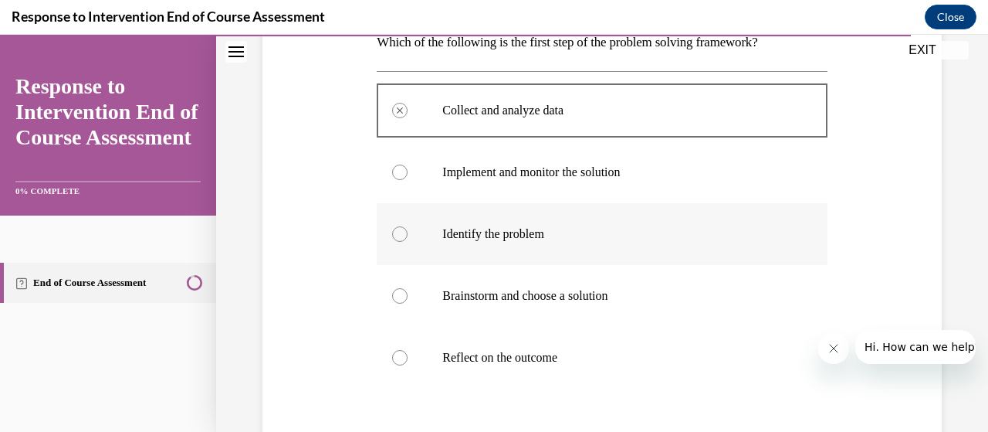
click at [571, 231] on p "Identify the problem" at bounding box center [615, 233] width 346 height 15
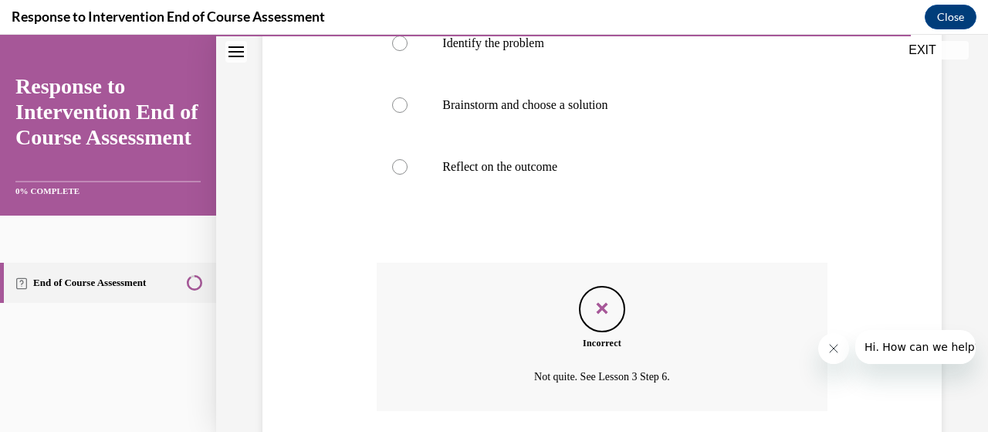
scroll to position [568, 0]
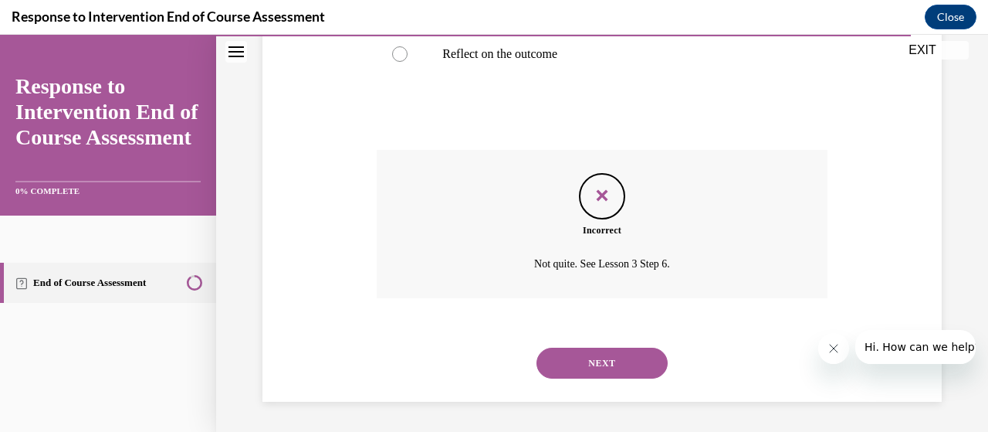
click at [568, 360] on button "NEXT" at bounding box center [602, 362] width 131 height 31
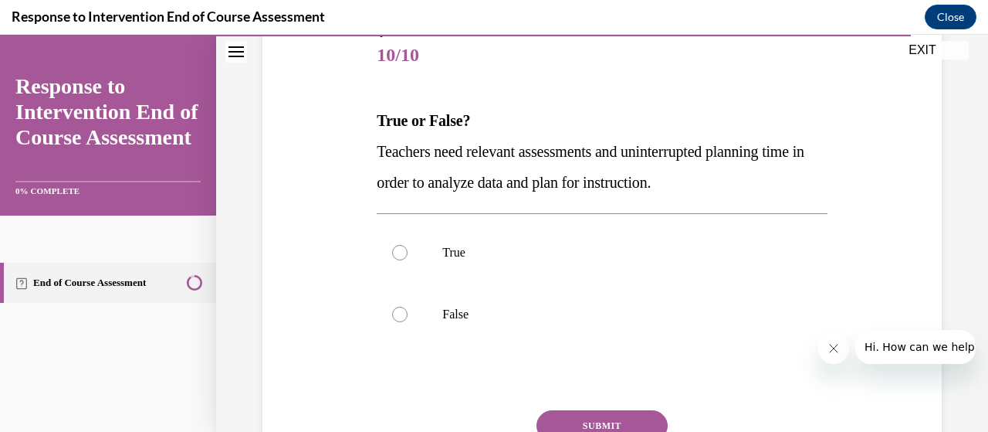
scroll to position [190, 0]
click at [558, 282] on label "True" at bounding box center [602, 252] width 450 height 62
click at [408, 259] on input "True" at bounding box center [399, 251] width 15 height 15
radio input "true"
click at [580, 416] on button "SUBMIT" at bounding box center [602, 424] width 131 height 31
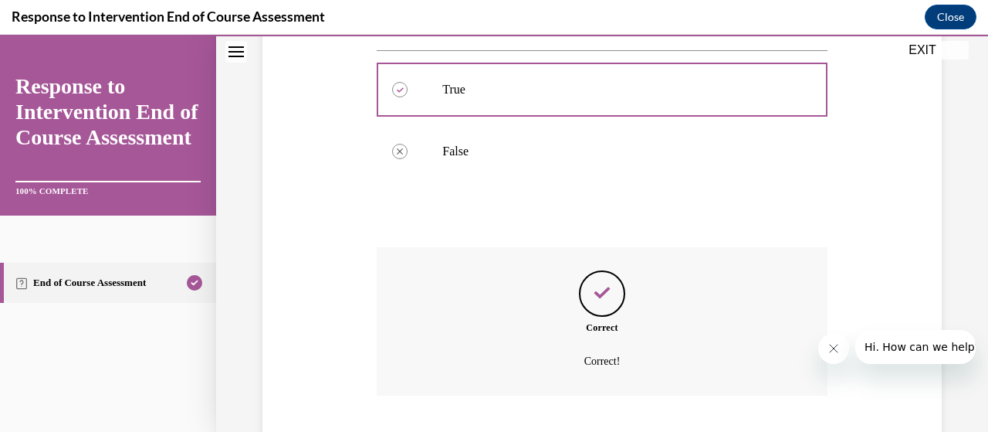
scroll to position [449, 0]
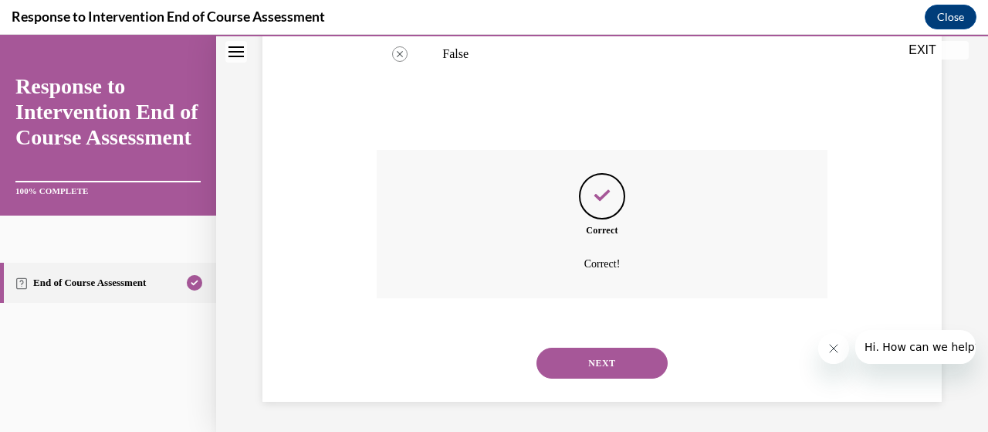
click at [584, 370] on button "NEXT" at bounding box center [602, 362] width 131 height 31
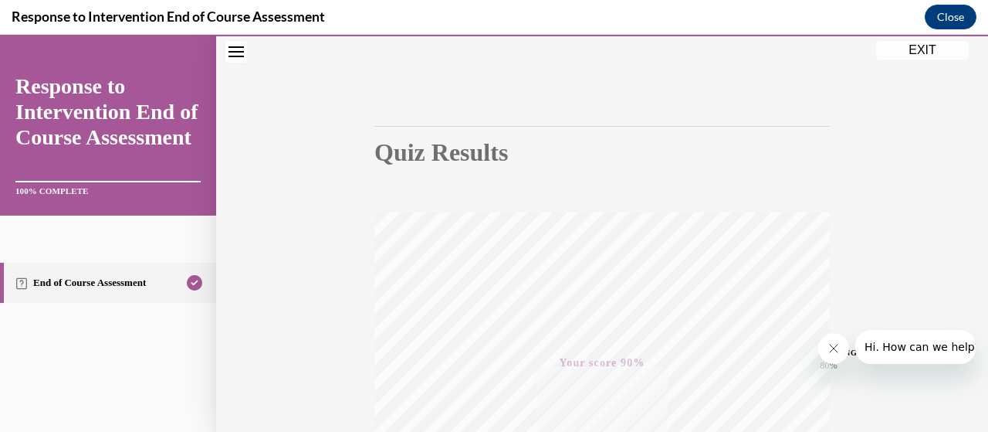
scroll to position [0, 0]
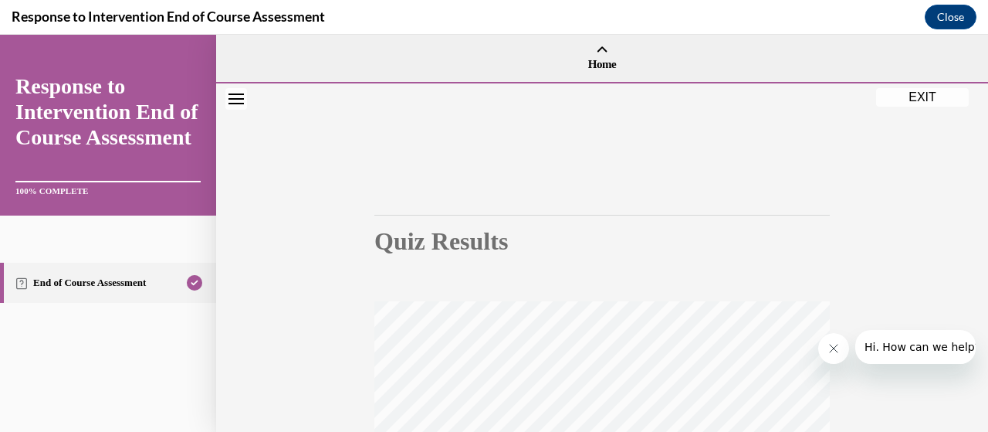
click at [920, 95] on button "EXIT" at bounding box center [922, 97] width 93 height 19
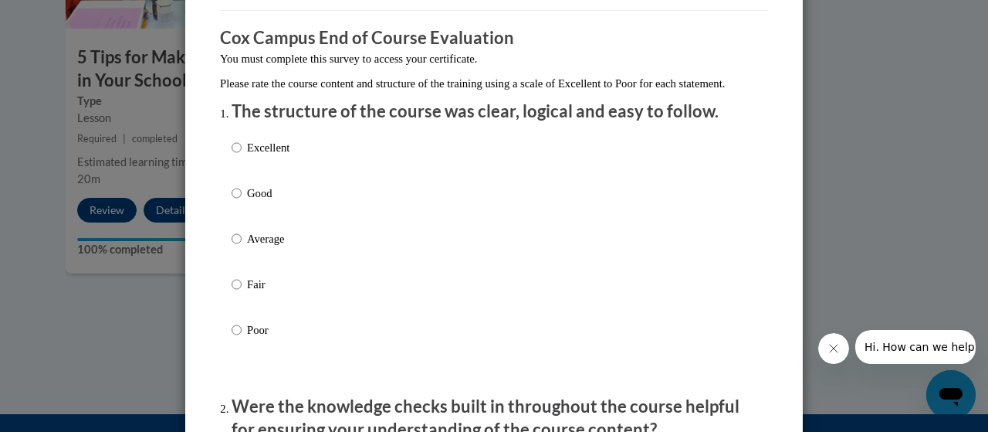
click at [263, 247] on p "Average" at bounding box center [268, 238] width 42 height 17
click at [242, 247] on input "Average" at bounding box center [237, 238] width 10 height 17
radio input "true"
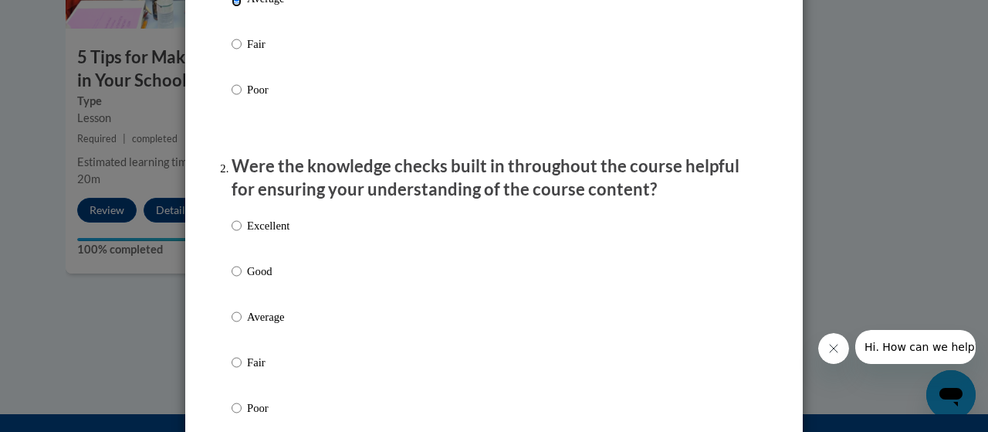
scroll to position [364, 0]
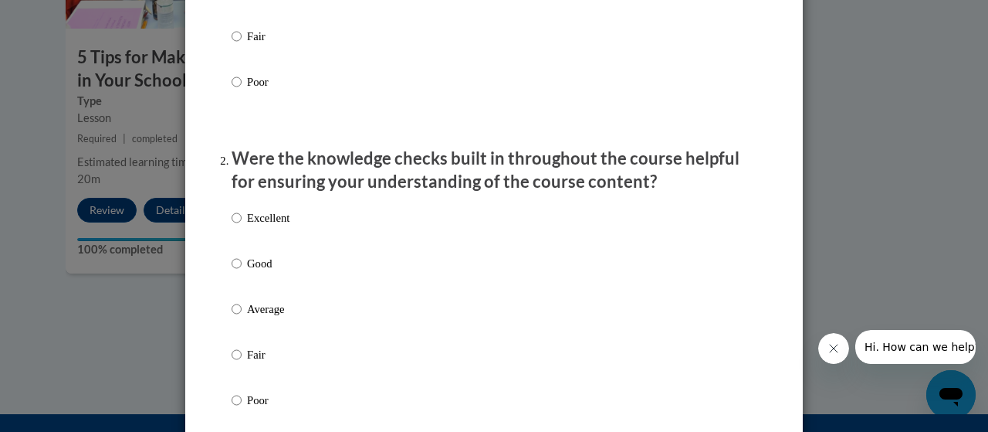
click at [252, 317] on p "Average" at bounding box center [268, 308] width 42 height 17
click at [242, 317] on input "Average" at bounding box center [237, 308] width 10 height 17
radio input "true"
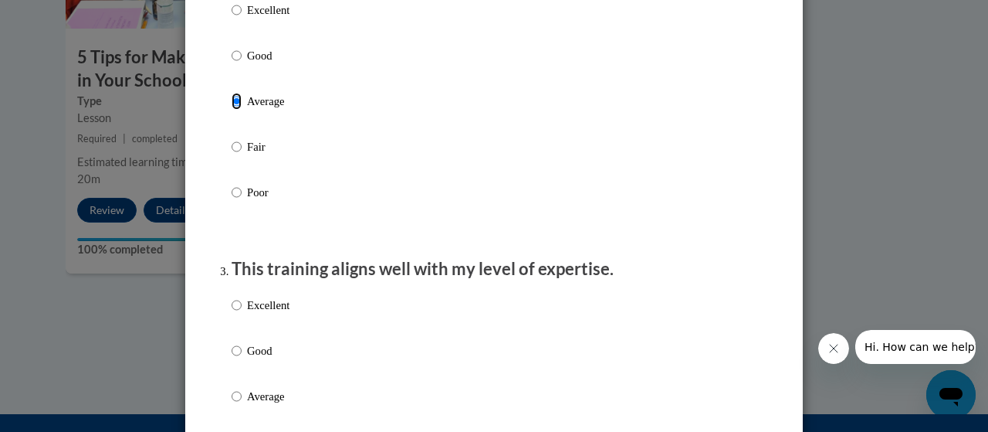
scroll to position [586, 0]
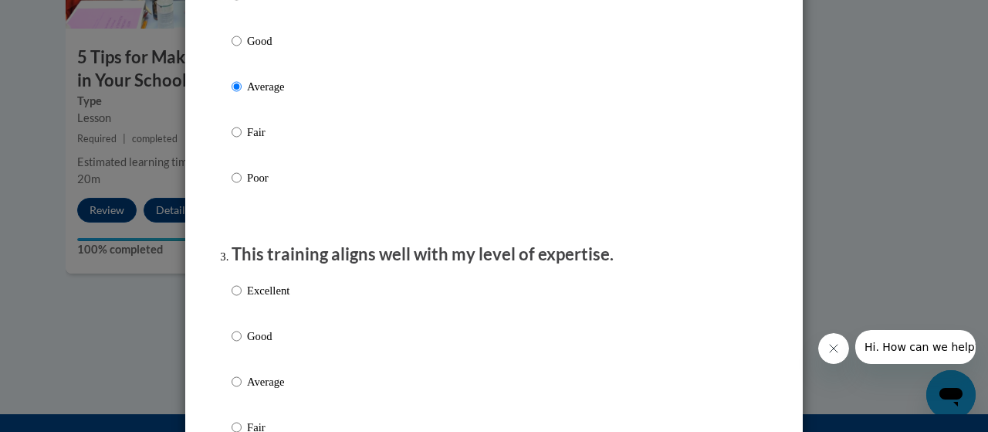
click at [236, 392] on label "Average" at bounding box center [261, 394] width 58 height 42
click at [236, 390] on input "Average" at bounding box center [237, 381] width 10 height 17
radio input "true"
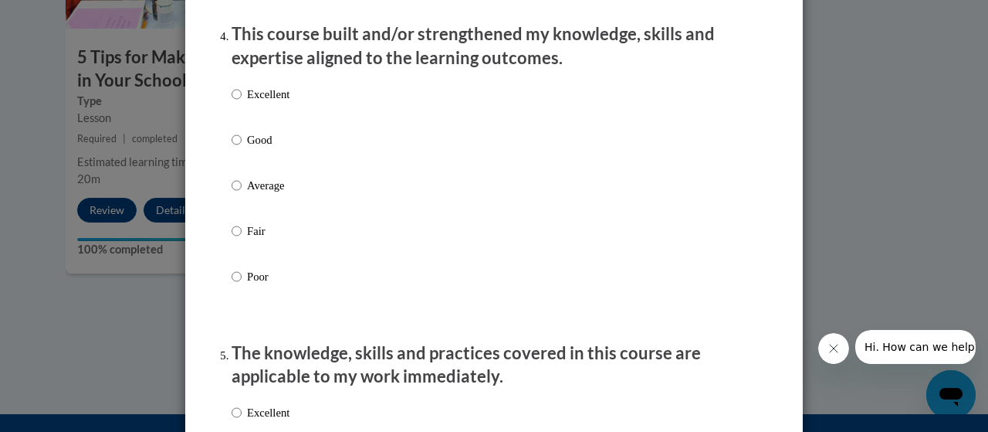
scroll to position [1114, 0]
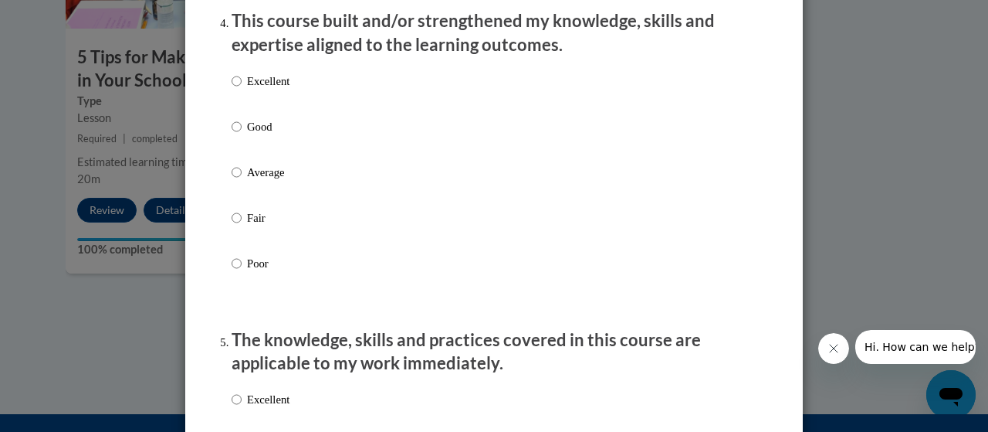
click at [239, 192] on label "Average" at bounding box center [261, 185] width 58 height 42
click at [239, 181] on input "Average" at bounding box center [237, 172] width 10 height 17
radio input "true"
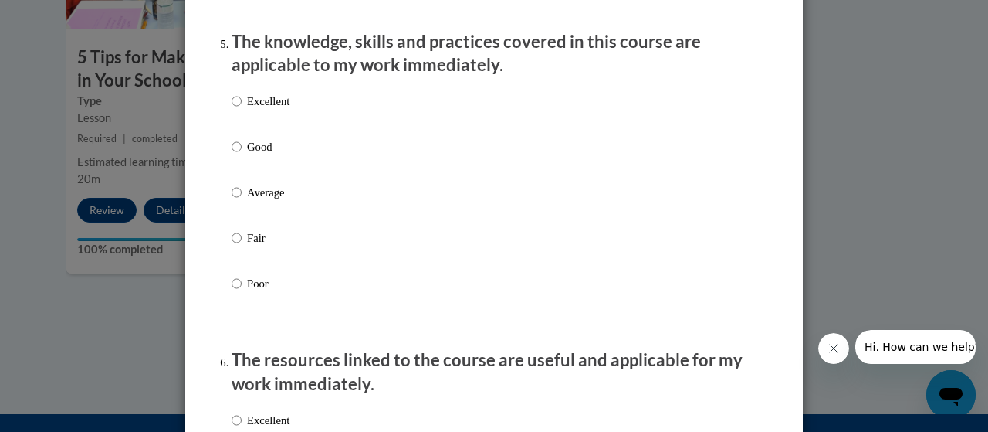
click at [240, 198] on label "Average" at bounding box center [261, 205] width 58 height 42
click at [240, 198] on input "Average" at bounding box center [237, 192] width 10 height 17
radio input "true"
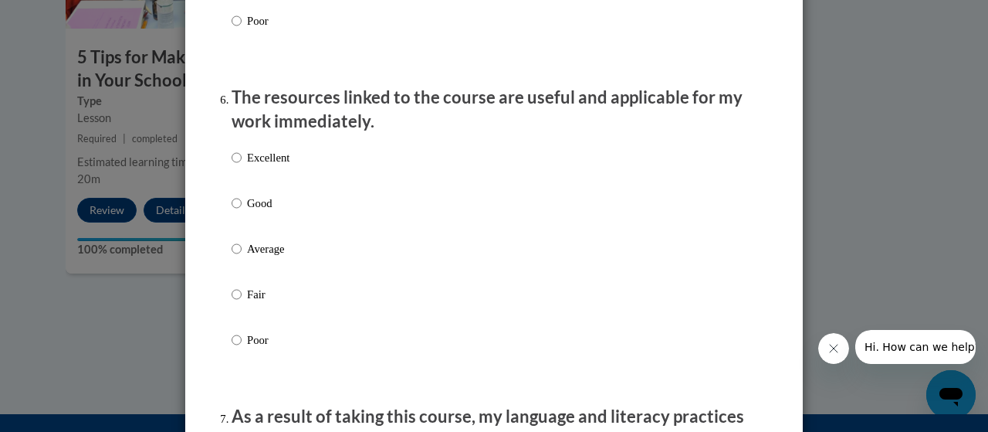
scroll to position [1690, 0]
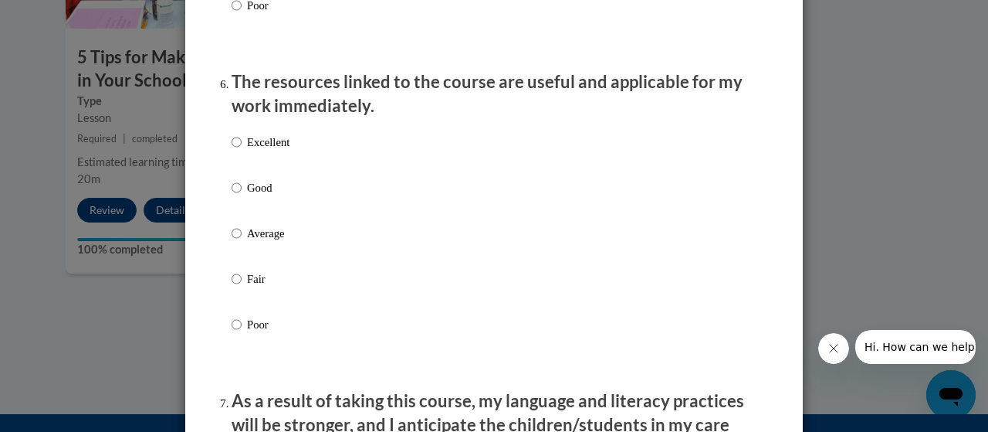
click at [236, 243] on label "Average" at bounding box center [261, 246] width 58 height 42
click at [236, 242] on input "Average" at bounding box center [237, 233] width 10 height 17
radio input "true"
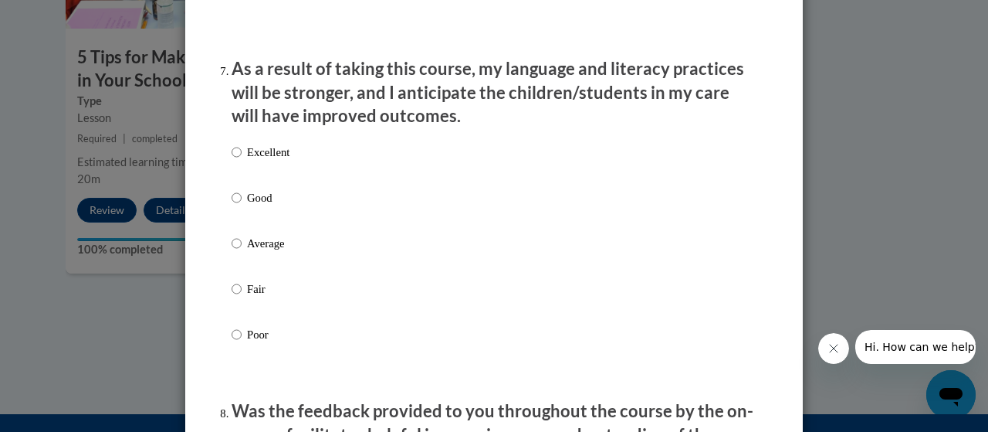
scroll to position [2063, 0]
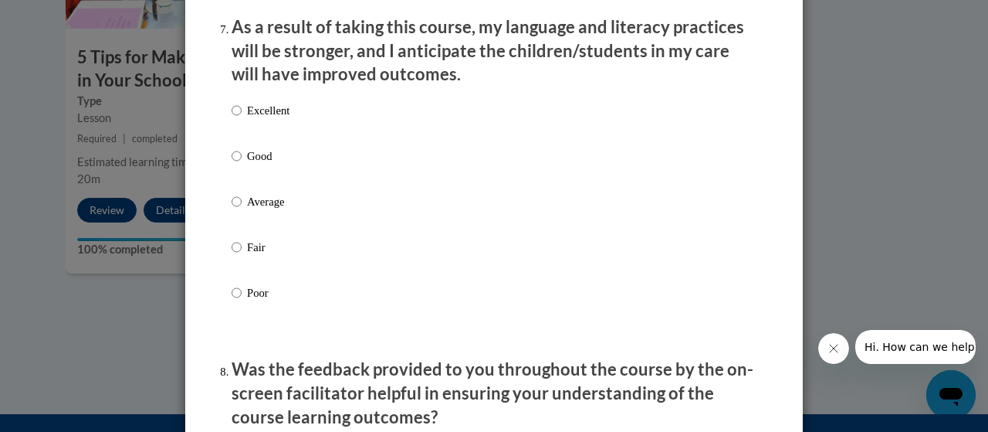
click at [247, 210] on p "Average" at bounding box center [268, 201] width 42 height 17
click at [242, 210] on input "Average" at bounding box center [237, 201] width 10 height 17
radio input "true"
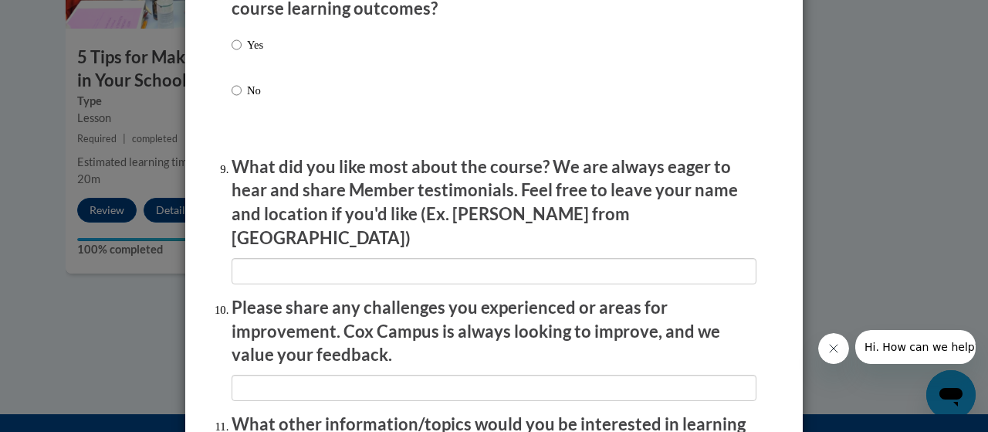
scroll to position [2487, 0]
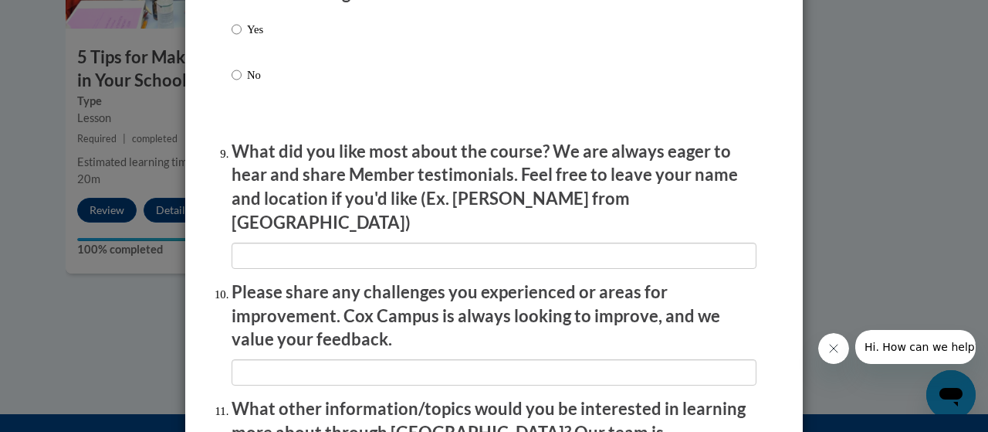
click at [249, 38] on p "Yes" at bounding box center [255, 29] width 16 height 17
click at [242, 38] on input "Yes" at bounding box center [237, 29] width 10 height 17
radio input "true"
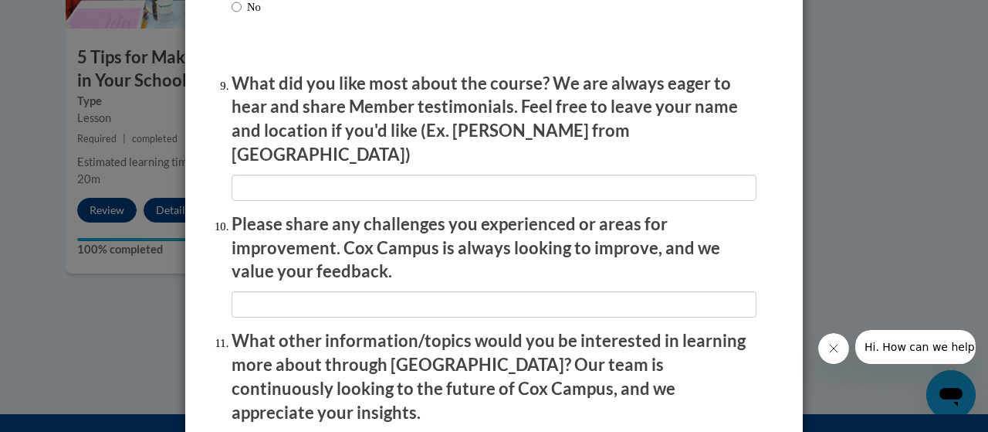
scroll to position [2556, 0]
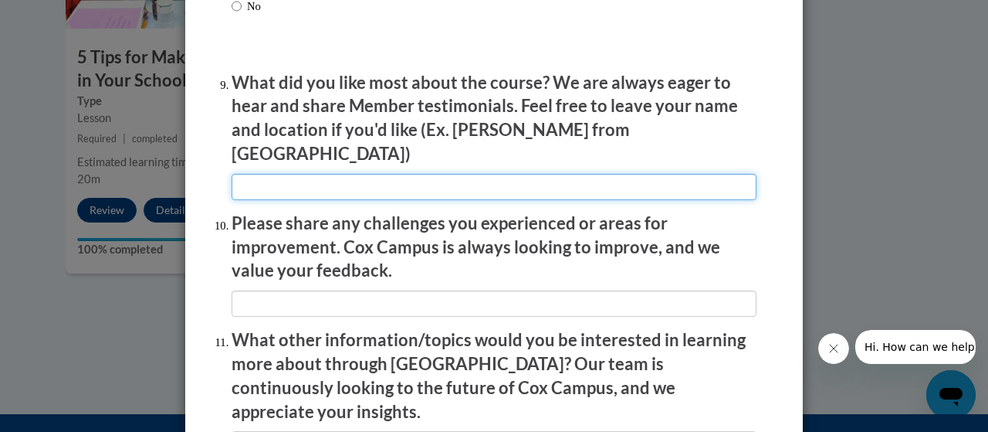
click at [271, 176] on input "textbox" at bounding box center [494, 187] width 525 height 26
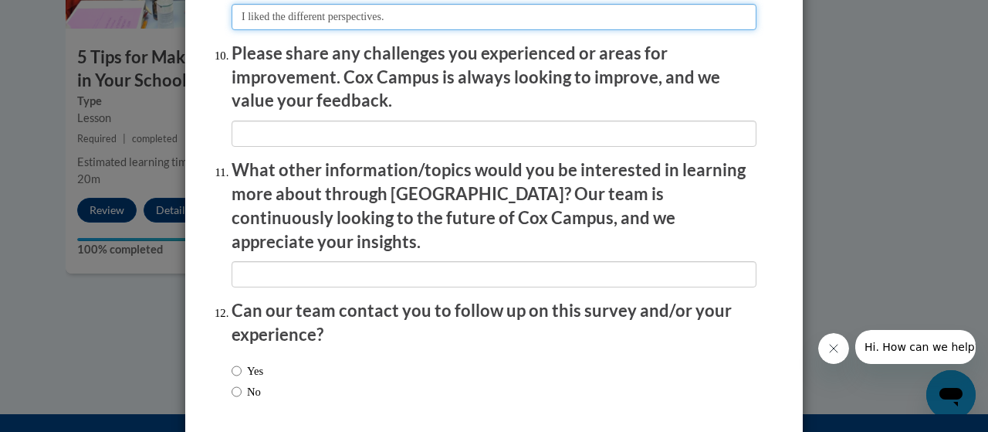
scroll to position [2778, 0]
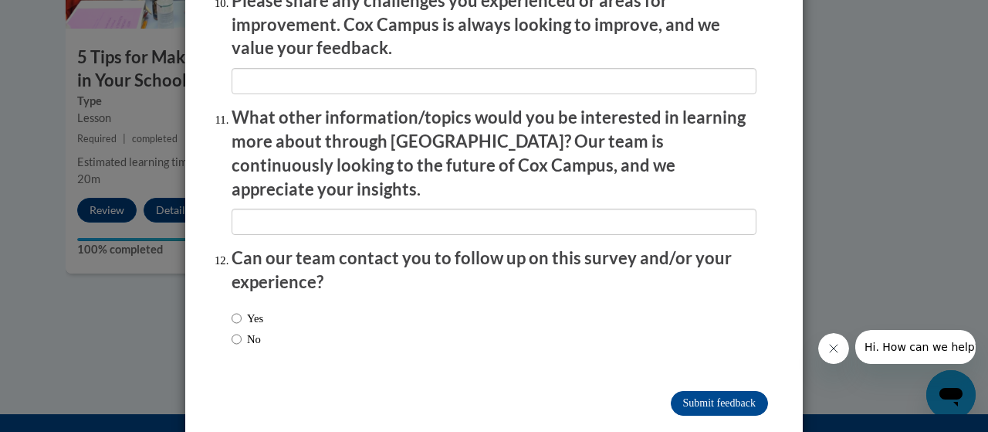
type input "I liked the different perspectives."
click at [256, 330] on label "No" at bounding box center [246, 338] width 29 height 17
click at [242, 330] on input "No" at bounding box center [237, 338] width 10 height 17
radio input "true"
click at [697, 391] on input "Submit feedback" at bounding box center [719, 403] width 97 height 25
